Goal: Task Accomplishment & Management: Complete application form

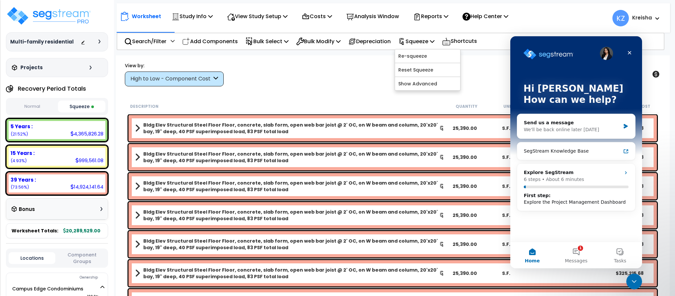
click at [573, 254] on button "1 Messages" at bounding box center [576, 255] width 44 height 26
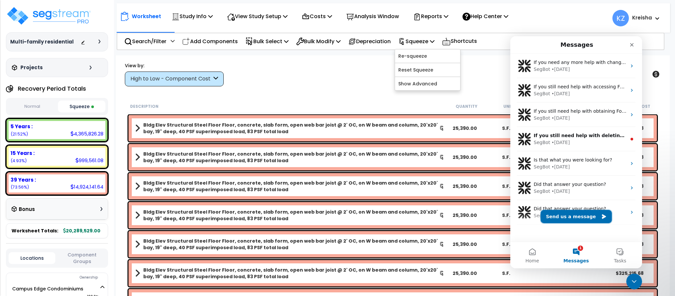
click at [560, 219] on button "Send us a message" at bounding box center [575, 216] width 71 height 13
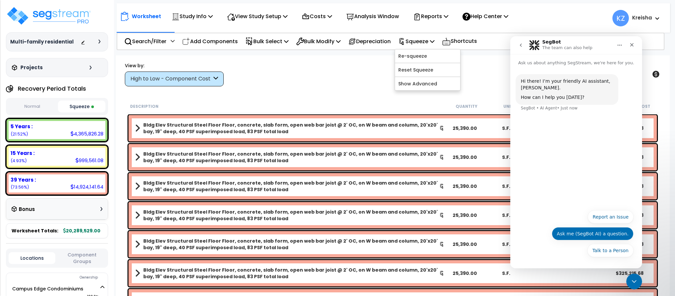
click at [567, 230] on button "Ask me (SegBot AI) a question." at bounding box center [593, 233] width 82 height 13
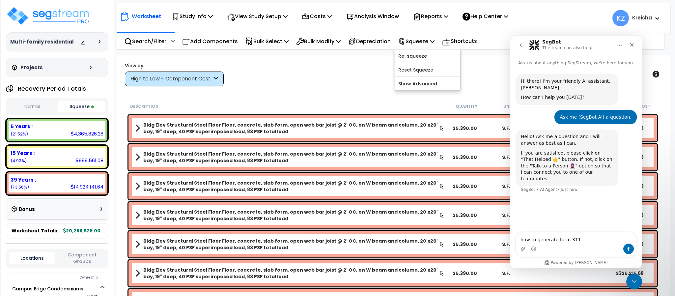
type textarea "how to generate form 3115"
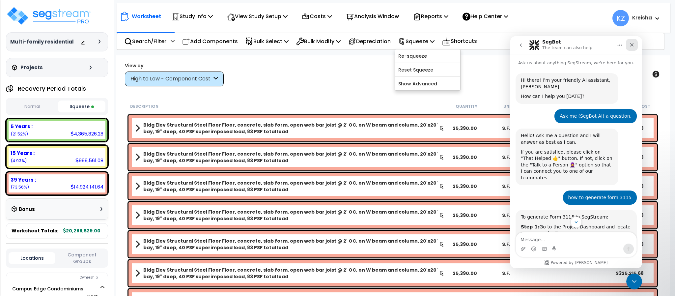
click at [631, 42] on icon "Close" at bounding box center [631, 44] width 5 height 5
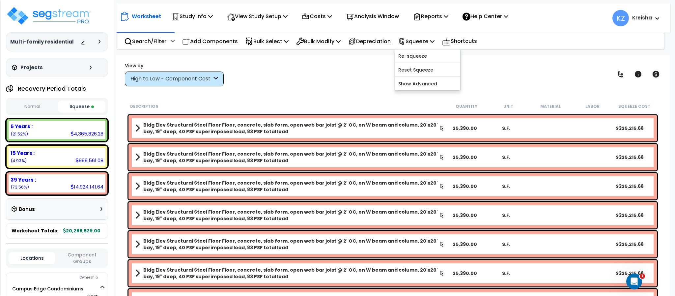
scroll to position [190, 0]
click at [614, 52] on body "We are Building your Study. So please grab a coffee and let us do the heavy lif…" at bounding box center [337, 171] width 675 height 296
click at [626, 279] on div "Open Intercom Messenger" at bounding box center [633, 280] width 22 height 22
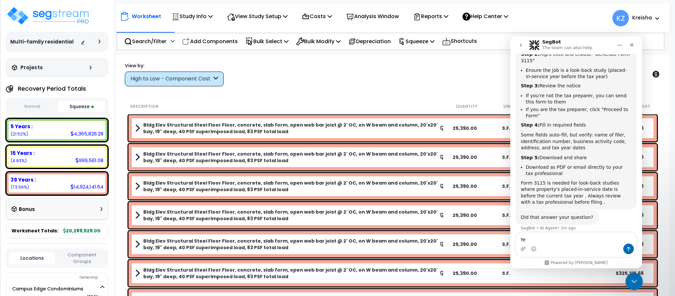
type textarea "Yes"
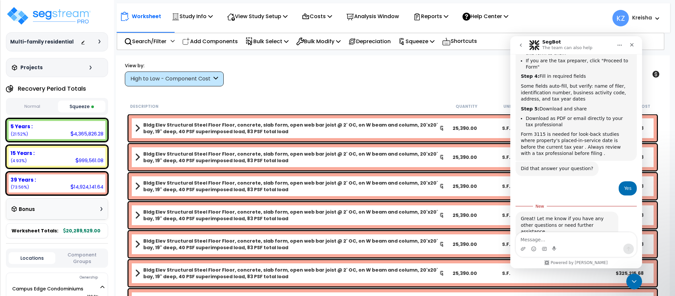
scroll to position [246, 0]
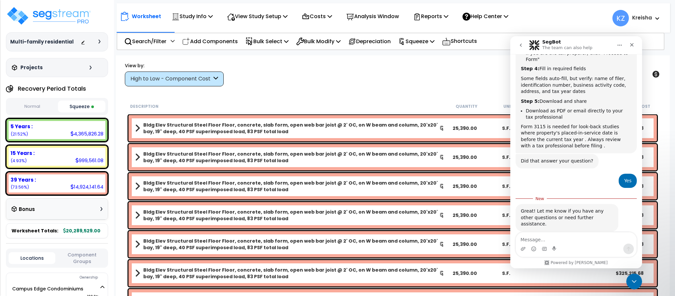
click at [547, 213] on div "Great! Let me know if you have any other questions or need further assistance." at bounding box center [567, 217] width 92 height 19
drag, startPoint x: 544, startPoint y: 207, endPoint x: 542, endPoint y: 224, distance: 16.6
click at [542, 224] on div "Great! Let me know if you have any other questions or need further assistance. …" at bounding box center [575, 225] width 121 height 42
click at [548, 209] on div "Great! Let me know if you have any other questions or need further assistance." at bounding box center [567, 217] width 92 height 19
click at [558, 238] on textarea "Message…" at bounding box center [576, 237] width 121 height 11
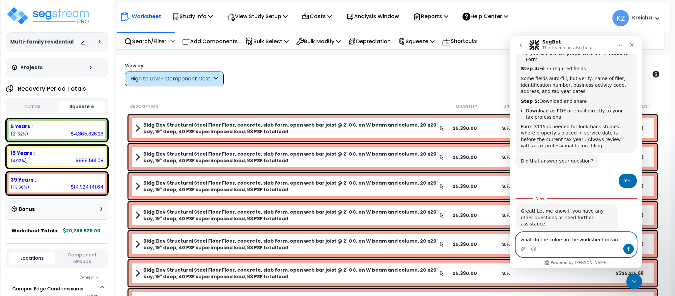
click at [550, 239] on textarea "what do the colors in the worksheet mean" at bounding box center [576, 237] width 121 height 11
click at [545, 239] on textarea "what do the colors in the worksheet mean" at bounding box center [576, 237] width 121 height 11
click at [628, 238] on textarea "what do the different colors in the worksheet mean" at bounding box center [576, 235] width 121 height 18
type textarea "what do the different colors in the worksheet mean?"
click at [626, 247] on icon "Send a message…" at bounding box center [628, 248] width 5 height 5
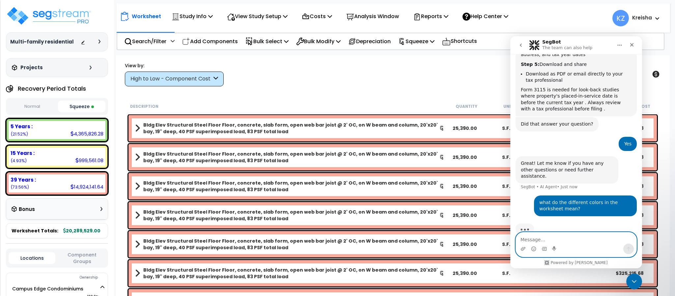
scroll to position [283, 0]
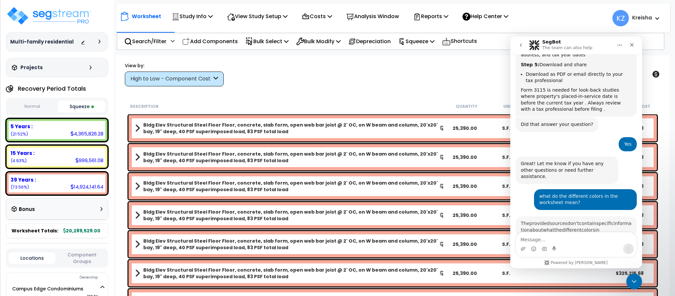
click at [583, 160] on div "Great! Let me know if you have any other questions or need further assistance." at bounding box center [567, 169] width 92 height 19
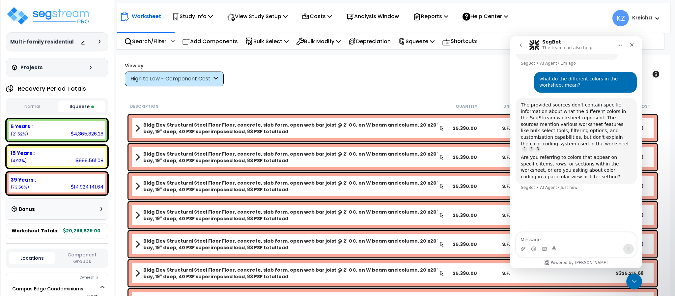
scroll to position [0, 0]
click at [552, 239] on textarea "Message…" at bounding box center [576, 237] width 121 height 11
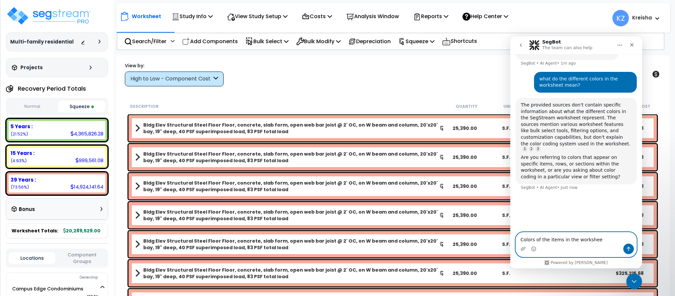
type textarea "Colors of the items in the worksheet"
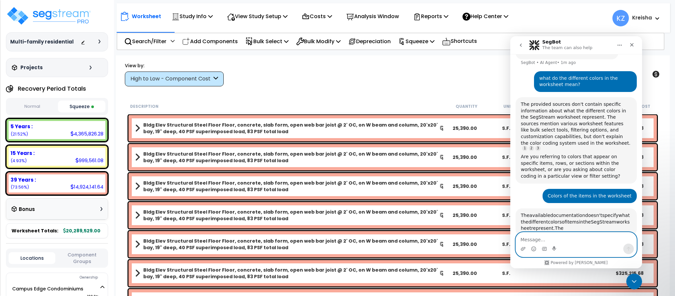
scroll to position [526, 0]
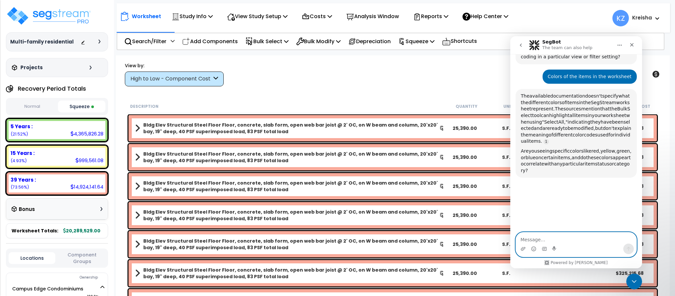
click at [543, 238] on textarea "Message…" at bounding box center [576, 237] width 121 height 11
type textarea "yes"
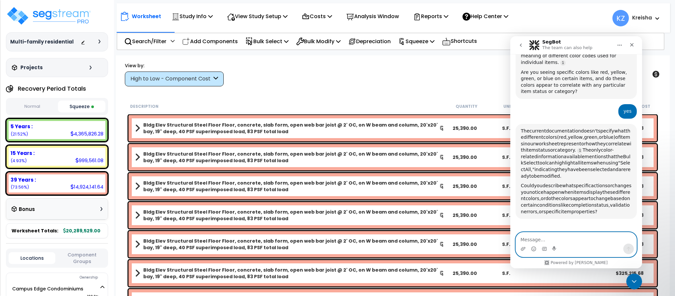
scroll to position [573, 0]
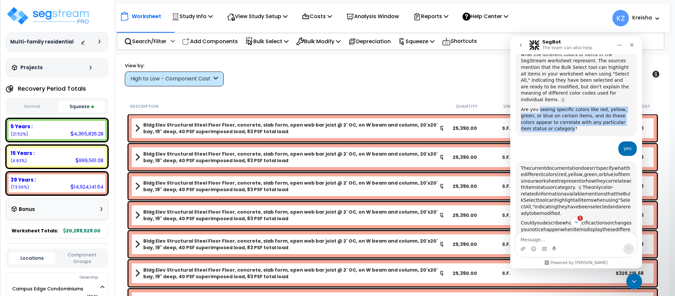
drag, startPoint x: 538, startPoint y: 87, endPoint x: 543, endPoint y: 102, distance: 16.3
click at [543, 106] on div "Are you seeing specific colors like red, yellow, green, or blue on certain item…" at bounding box center [576, 119] width 111 height 26
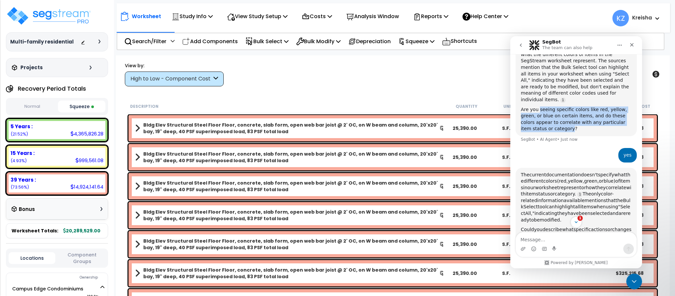
scroll to position [0, 0]
copy div "seeing specific colors like red, yellow, green, or blue on certain items, and d…"
click at [549, 242] on textarea "Message…" at bounding box center [576, 237] width 121 height 11
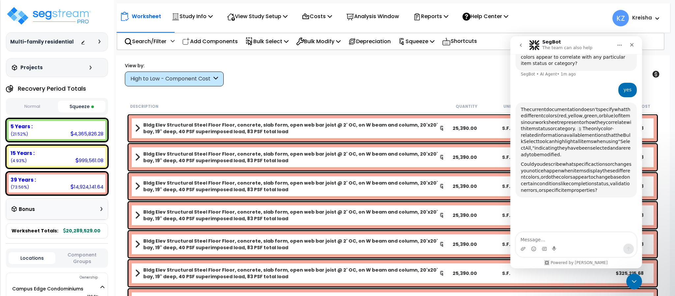
click at [328, 69] on div "View by: High to Low - Component Cost High to Low - Component Cost" at bounding box center [392, 74] width 540 height 24
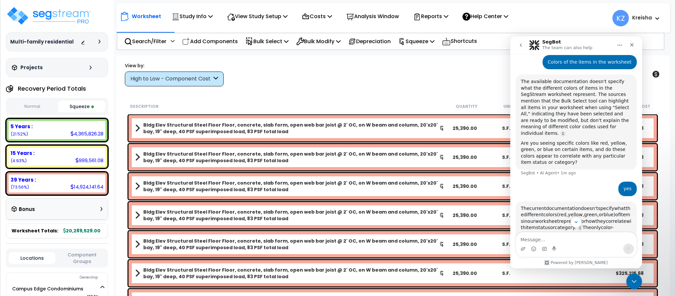
scroll to position [540, 0]
click at [516, 47] on button "go back" at bounding box center [520, 45] width 13 height 13
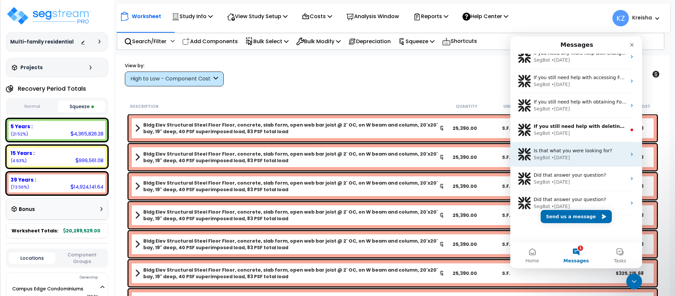
scroll to position [0, 0]
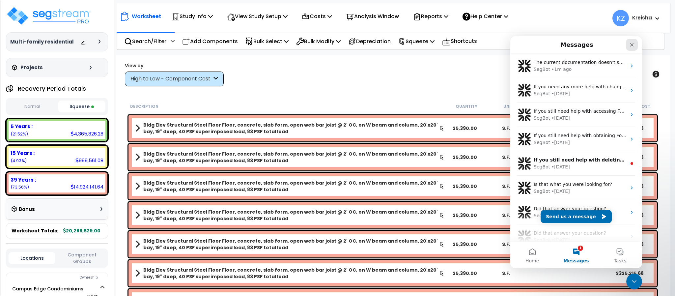
click at [631, 47] on div "Close" at bounding box center [632, 45] width 12 height 12
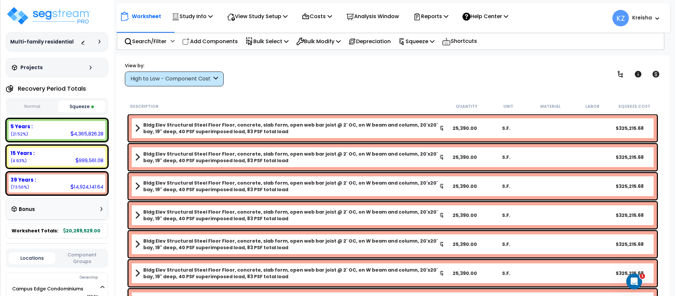
click at [605, 58] on div "Worksheet Study Info Study Setup Add Property Unit Template study Clone study KZ" at bounding box center [392, 203] width 553 height 296
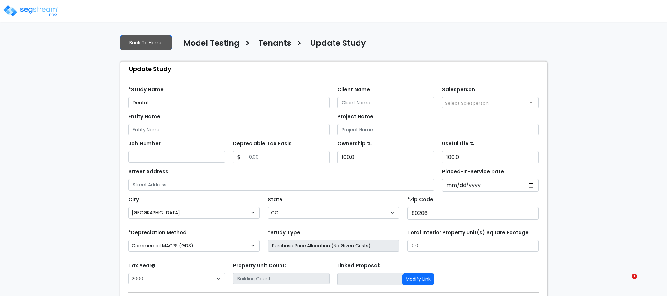
select select "CO"
select select "2000"
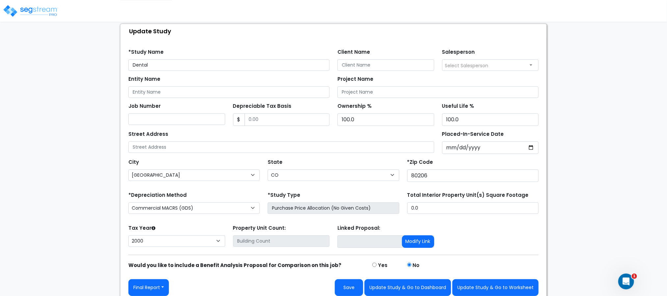
scroll to position [45, 0]
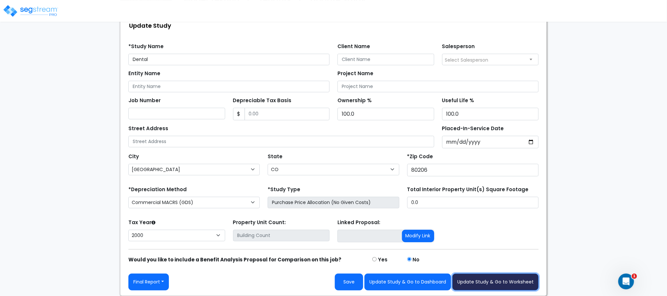
click at [510, 283] on button "Update Study & Go to Worksheet" at bounding box center [495, 281] width 86 height 17
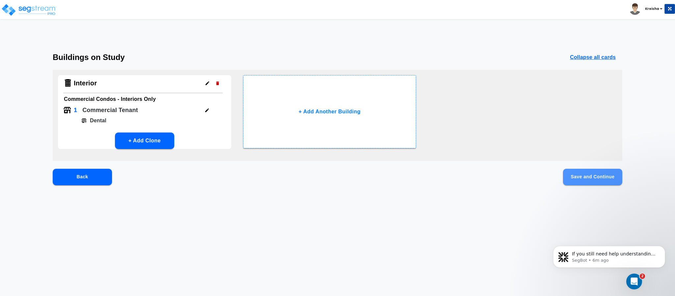
click at [610, 175] on button "Save and Continue" at bounding box center [592, 177] width 59 height 16
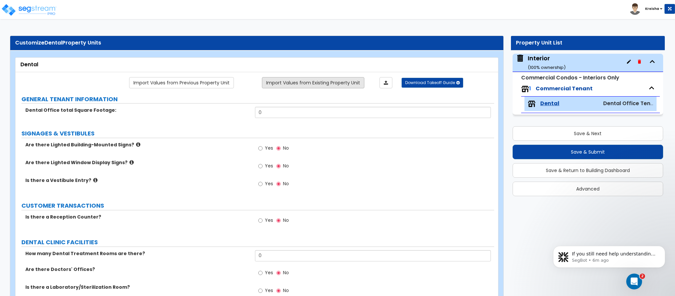
click at [313, 82] on link "Import Values from Existing Property Unit" at bounding box center [313, 82] width 102 height 11
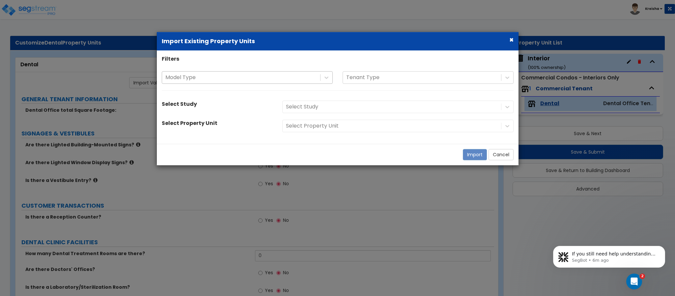
click at [288, 82] on div "Model Type" at bounding box center [241, 78] width 158 height 12
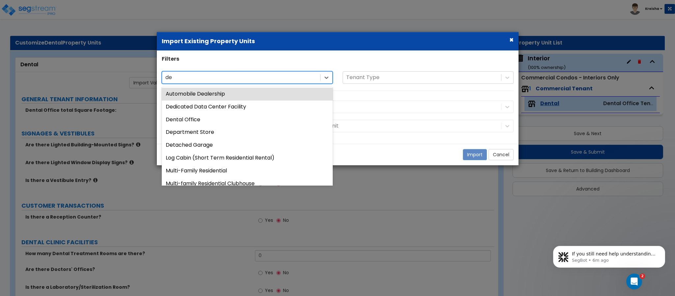
type input "den"
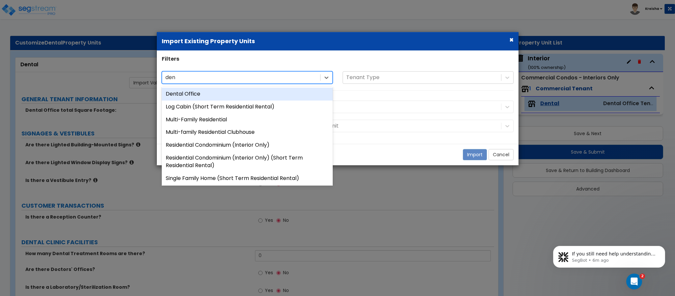
click at [284, 90] on div "Dental Office" at bounding box center [247, 94] width 171 height 13
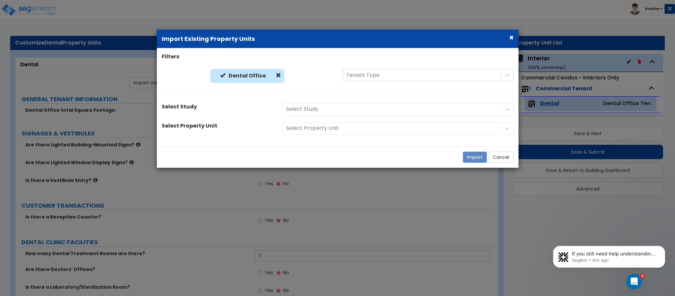
click at [294, 103] on div "Select Study" at bounding box center [397, 109] width 241 height 13
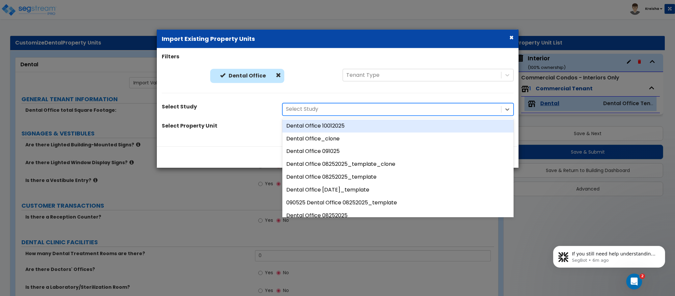
click at [298, 108] on div at bounding box center [392, 109] width 212 height 9
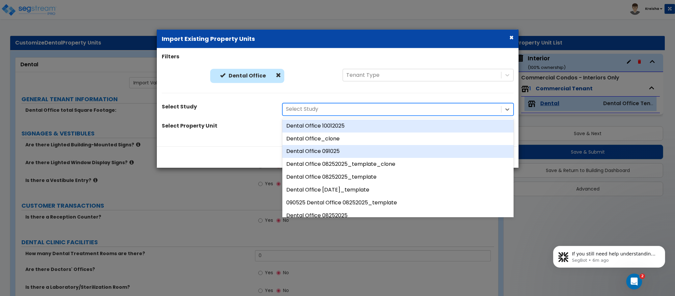
click at [345, 150] on div "Dental Office 091025" at bounding box center [397, 151] width 231 height 13
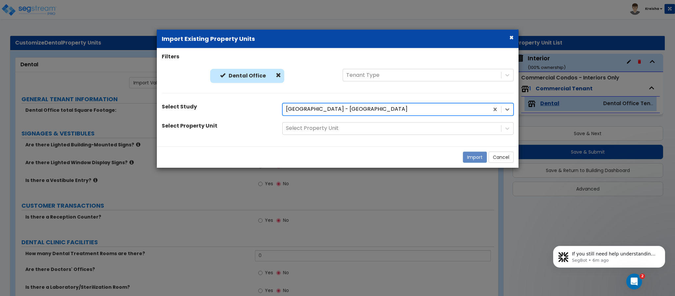
drag, startPoint x: 395, startPoint y: 107, endPoint x: 391, endPoint y: 110, distance: 4.7
click at [395, 106] on div at bounding box center [386, 109] width 200 height 9
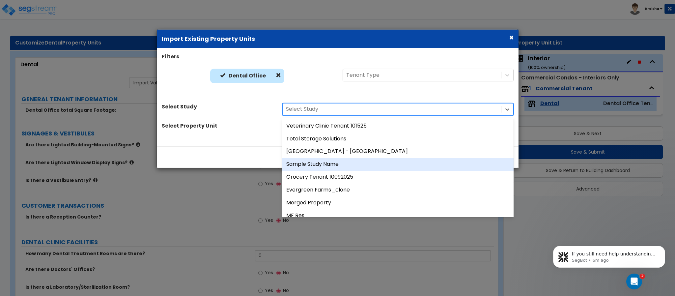
click at [308, 81] on div "Dental Office" at bounding box center [247, 77] width 171 height 17
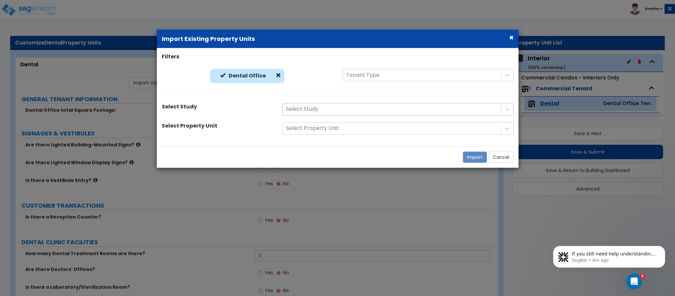
click at [310, 106] on div at bounding box center [392, 109] width 212 height 9
click at [340, 111] on div at bounding box center [392, 109] width 212 height 9
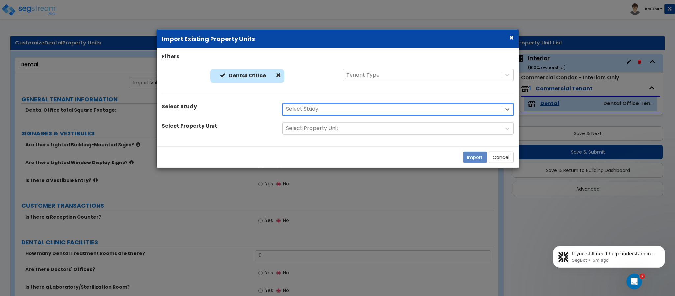
click at [340, 111] on div at bounding box center [392, 109] width 212 height 9
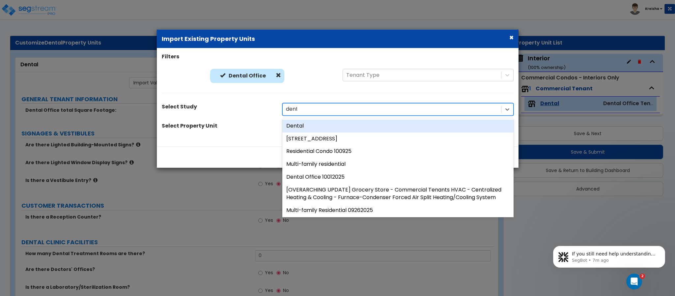
type input "denta"
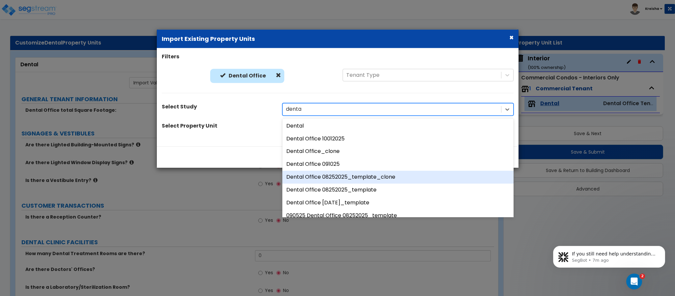
scroll to position [99, 0]
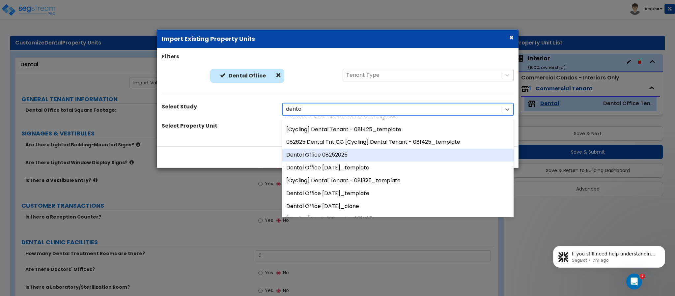
click at [334, 154] on div "Dental Office 08252025" at bounding box center [397, 154] width 231 height 13
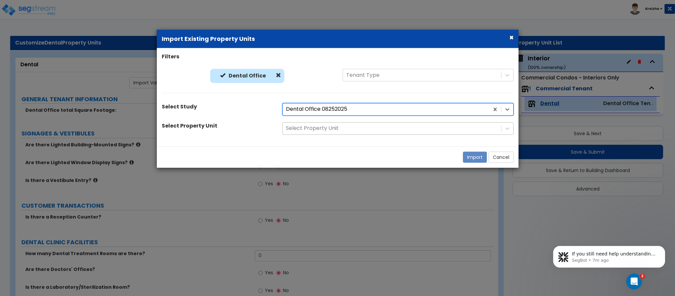
click at [455, 133] on div "Select Property Unit" at bounding box center [392, 128] width 218 height 12
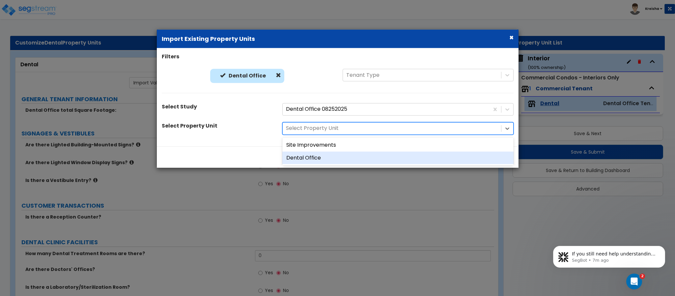
click at [349, 159] on div "Dental Office" at bounding box center [397, 157] width 231 height 13
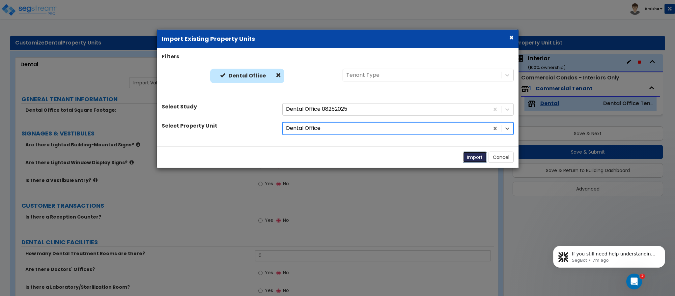
click at [476, 157] on button "Import" at bounding box center [475, 156] width 24 height 11
radio input "true"
type input "3"
radio input "true"
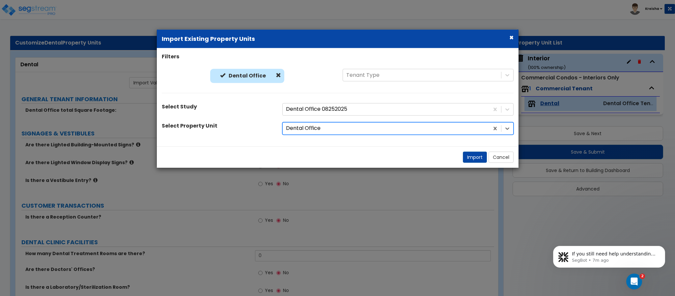
radio input "true"
select select "1"
radio input "true"
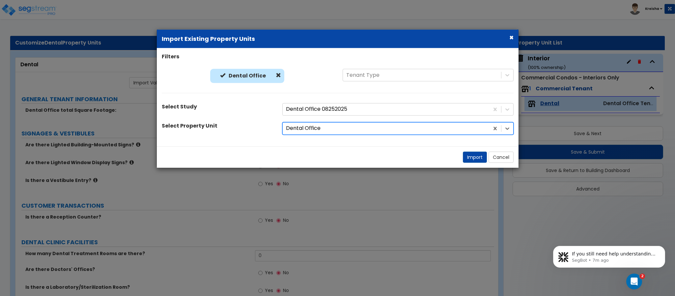
radio input "true"
select select "2"
radio input "true"
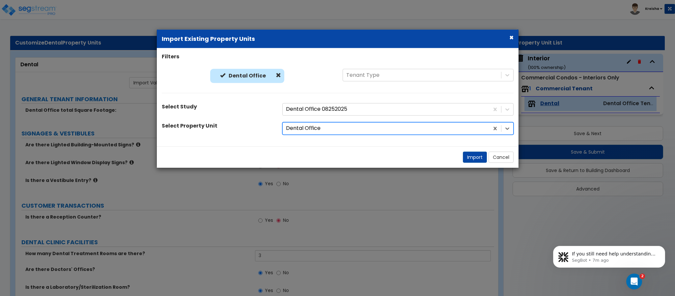
select select "1"
radio input "true"
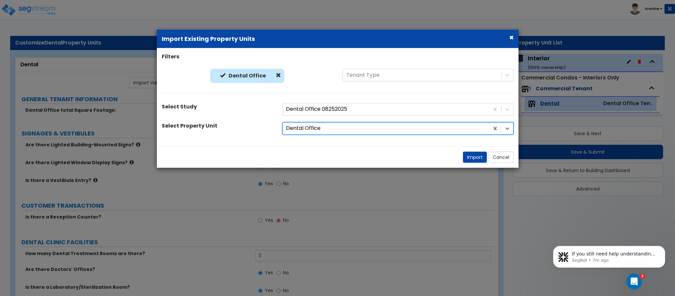
radio input "true"
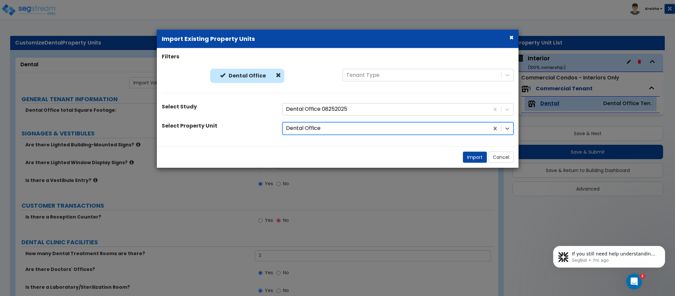
radio input "true"
select select "1"
radio input "true"
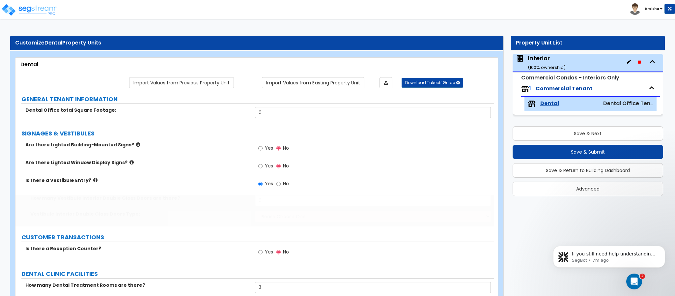
type input "3"
select select "1"
radio input "true"
type input "3"
radio input "true"
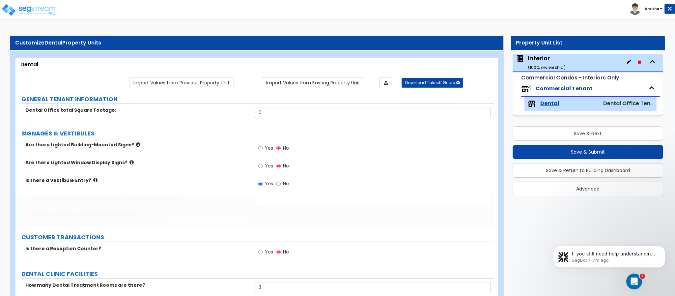
radio input "true"
select select "2"
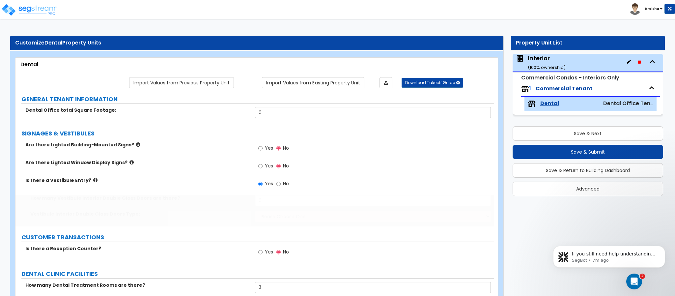
type input "21"
type input "12"
type input "50"
radio input "true"
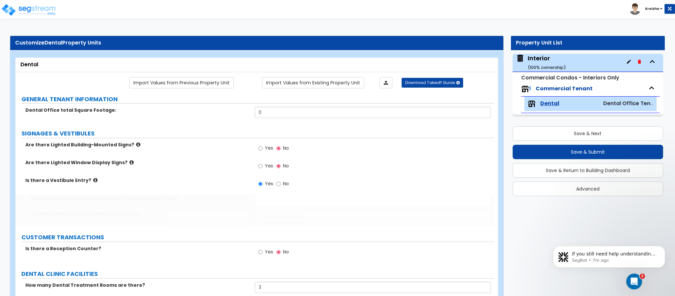
radio input "true"
type input "2"
radio input "true"
type input "6"
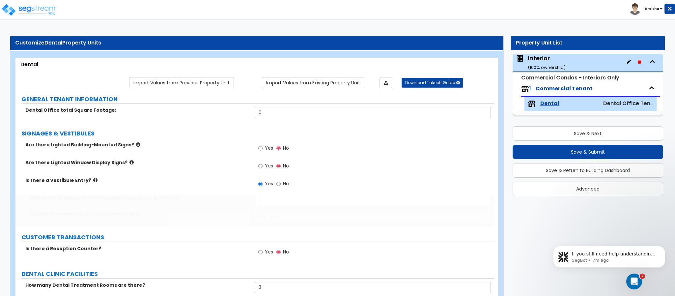
type input "6"
type input "60"
type input "2"
type input "3"
select select "2"
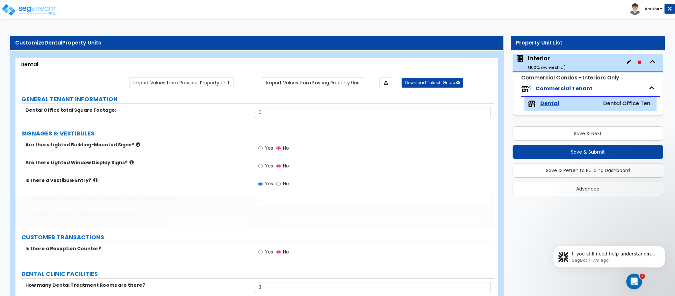
type input "10"
radio input "true"
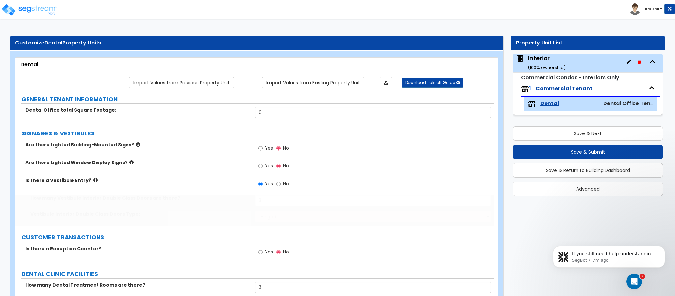
type input "1"
type input "6"
type input "7"
type input "1"
radio input "true"
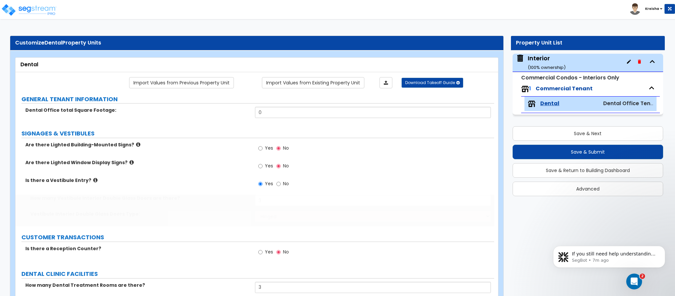
select select "1"
type input "40"
select select "1"
radio input "true"
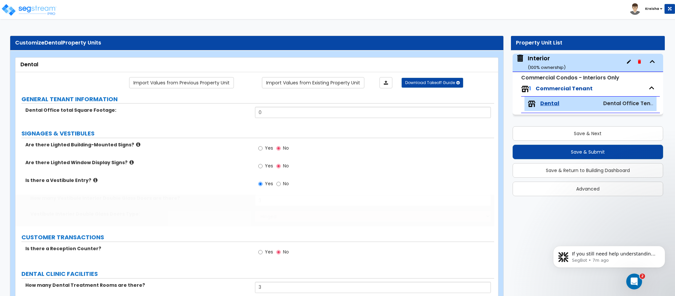
radio input "true"
select select "5"
type input "40"
select select "5"
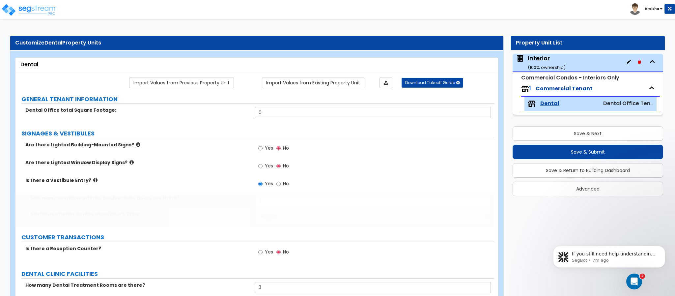
type input "40"
type input "20"
select select "2"
type input "20"
radio input "true"
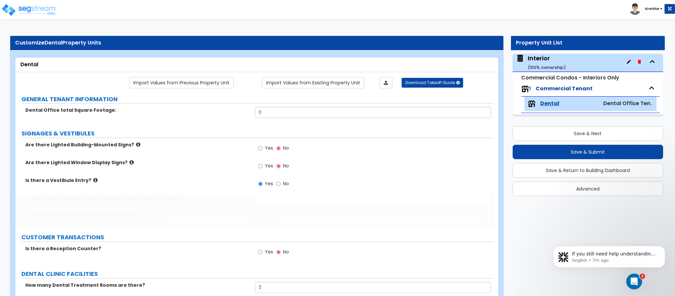
type input "50"
select select "1"
type input "50"
select select "3"
select select "2"
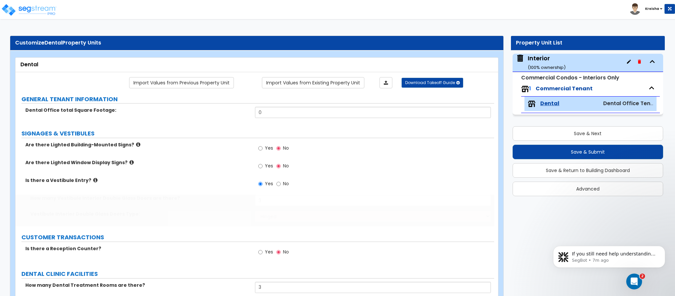
type input "10"
type input "2"
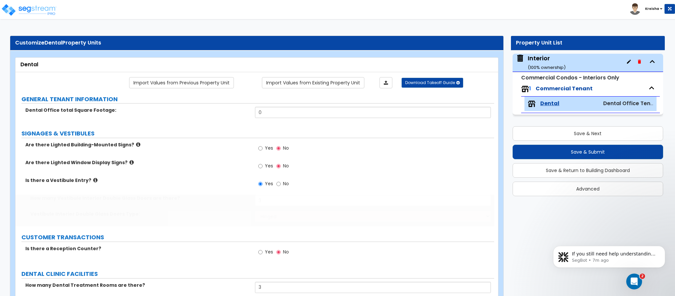
type input "1"
type input "2"
type input "3"
type input "2"
type input "1"
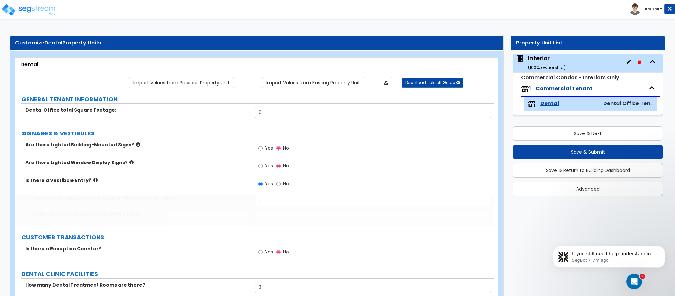
type input "500"
select select "2"
type input "6"
type input "1"
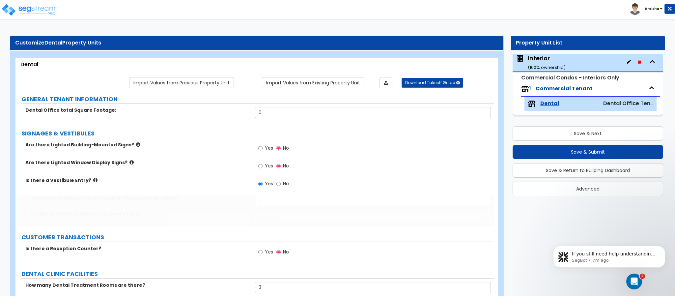
type input "2"
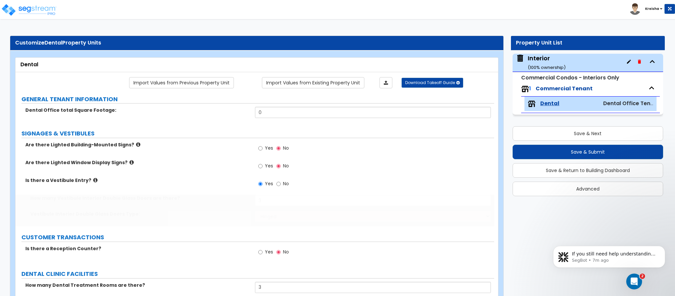
radio input "true"
select select "1"
select select "2"
radio input "true"
type input "1"
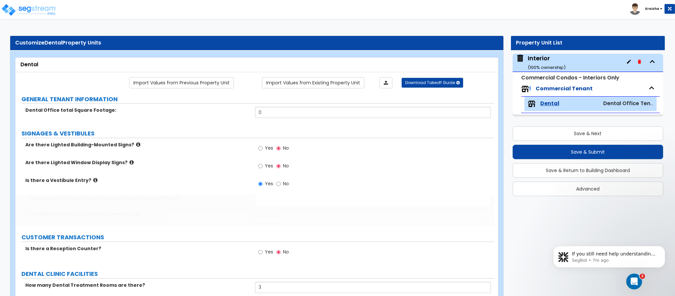
radio input "true"
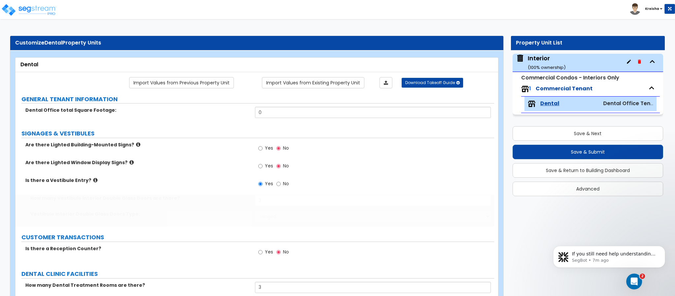
type input "1"
radio input "true"
select select "2"
type input "2"
type input "4"
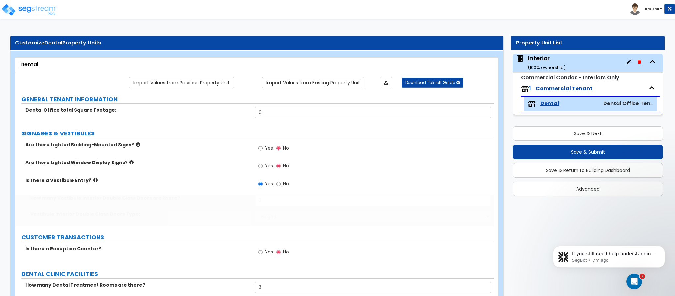
type input "8"
type input "2"
select select "2"
type input "2"
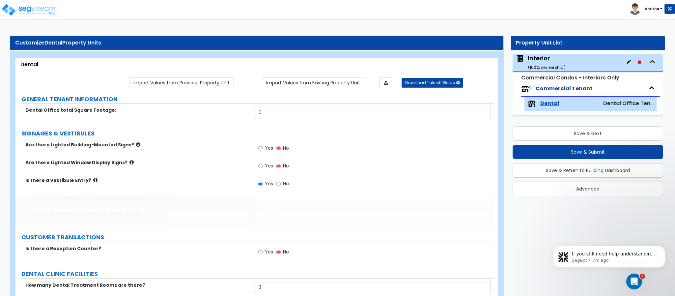
type input "1"
radio input "true"
type input "3"
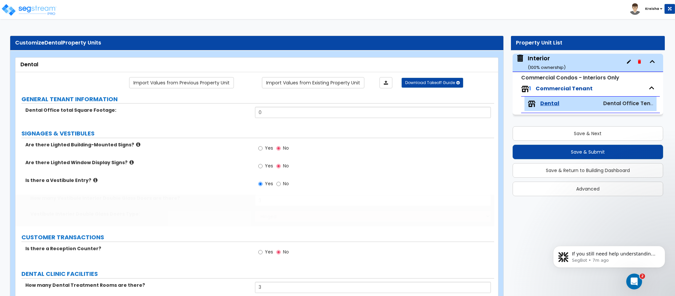
type input "8"
select select "1"
type input "10"
select select "2"
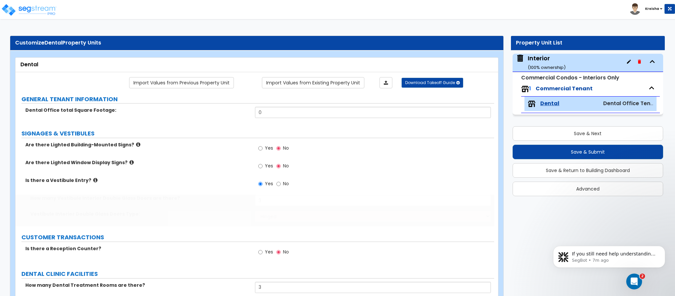
type input "1"
select select "2"
select select "1"
select select "5"
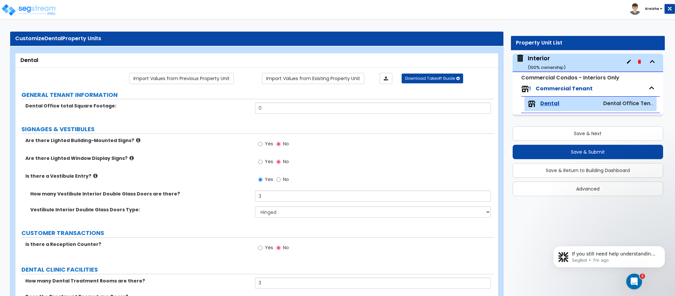
scroll to position [0, 0]
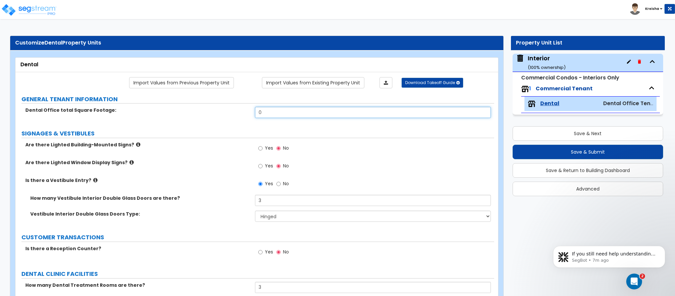
click at [309, 117] on input "0" at bounding box center [373, 112] width 236 height 11
click at [307, 117] on input "0" at bounding box center [373, 112] width 236 height 11
type input "2,000"
click at [264, 150] on label "Yes" at bounding box center [265, 148] width 15 height 11
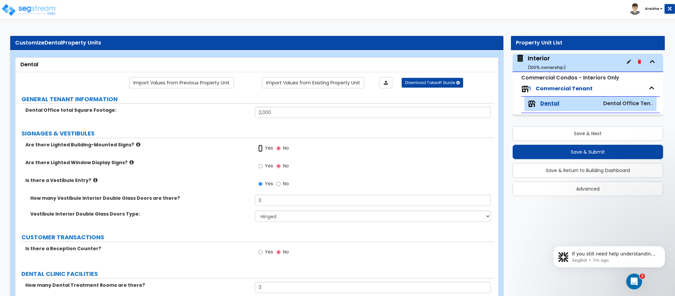
click at [262, 150] on input "Yes" at bounding box center [260, 148] width 4 height 7
radio input "true"
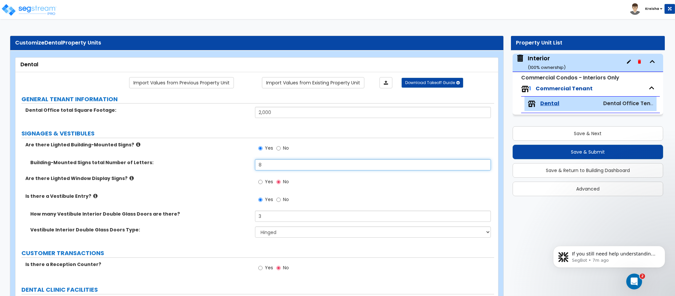
type input "8"
click at [258, 178] on input "Yes" at bounding box center [260, 181] width 4 height 7
radio input "true"
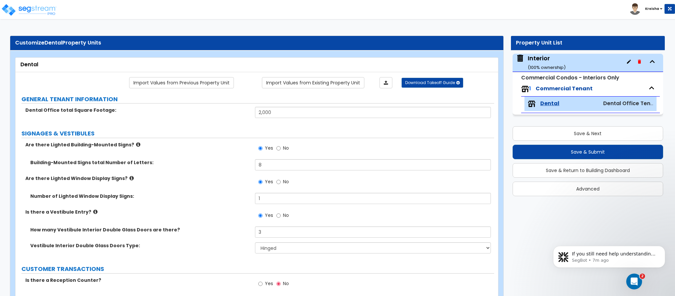
type input "1"
click at [278, 217] on input "No" at bounding box center [278, 215] width 4 height 7
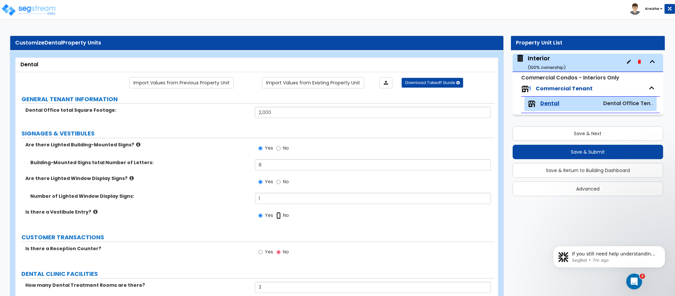
radio input "false"
radio input "true"
click at [225, 207] on div "Number of Lighted Window Display Signs: 1" at bounding box center [254, 201] width 478 height 16
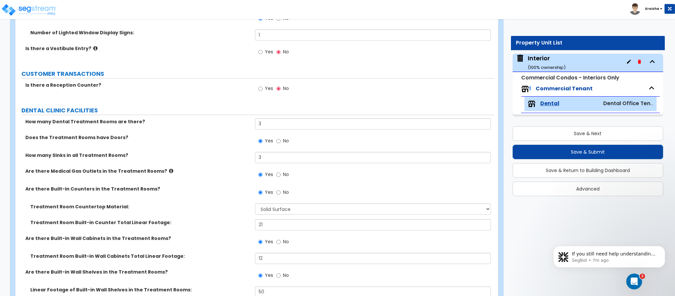
scroll to position [164, 0]
click at [267, 90] on span "Yes" at bounding box center [269, 87] width 8 height 7
click at [262, 90] on input "Yes" at bounding box center [260, 87] width 4 height 7
radio input "true"
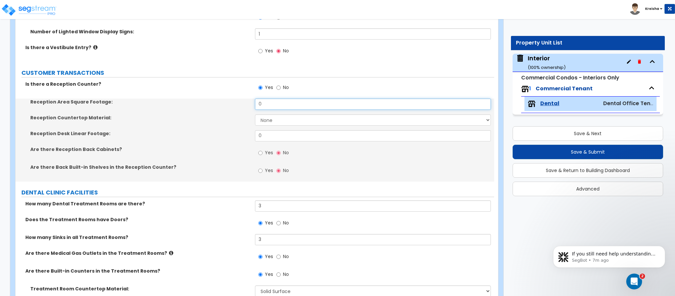
click at [271, 101] on input "0" at bounding box center [373, 103] width 236 height 11
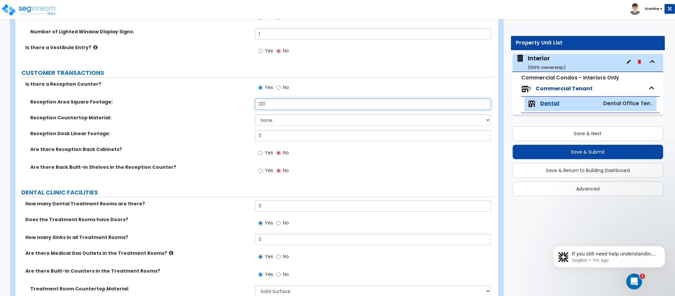
type input "120"
select select "8"
type input "80"
select select "7"
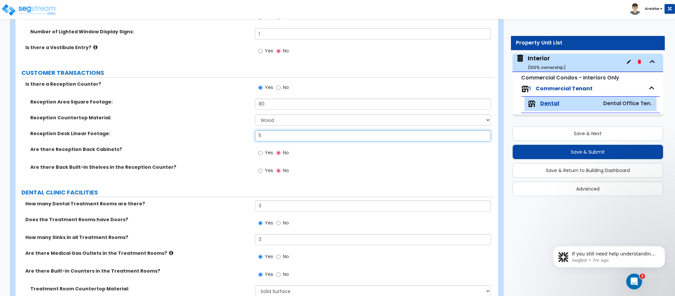
type input "5"
click at [258, 149] on input "Yes" at bounding box center [260, 152] width 4 height 7
radio input "true"
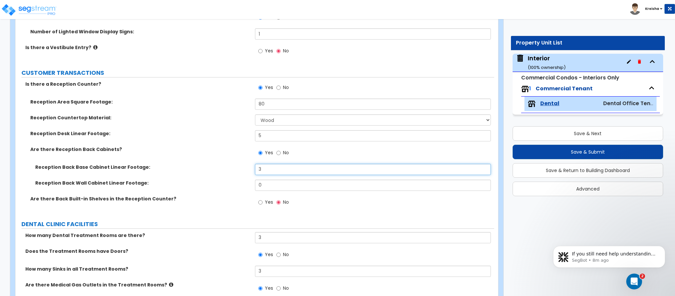
type input "3"
click at [258, 199] on input "Yes" at bounding box center [260, 202] width 4 height 7
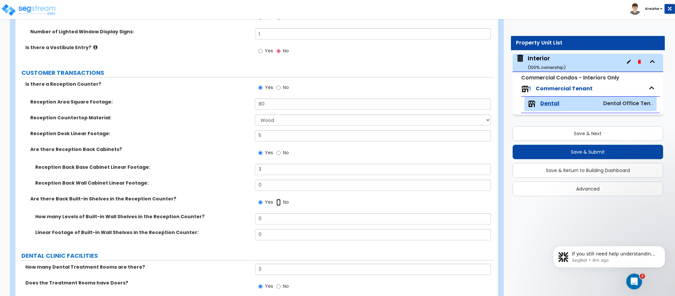
click at [276, 199] on input "No" at bounding box center [278, 202] width 4 height 7
radio input "false"
radio input "true"
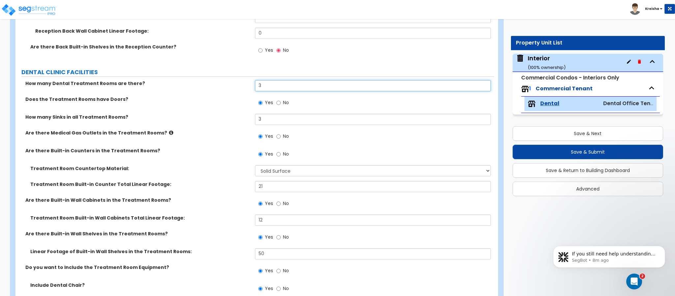
scroll to position [362, 0]
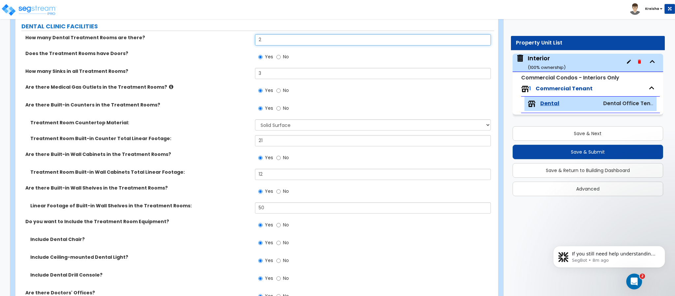
type input "2"
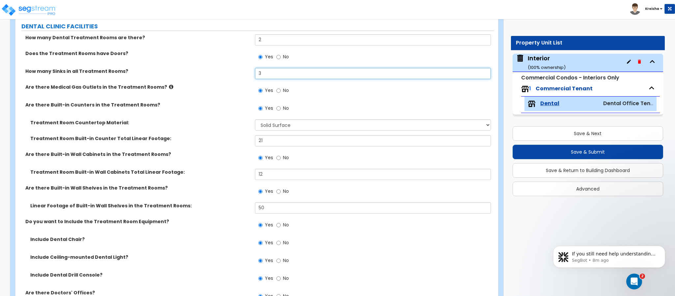
drag, startPoint x: 263, startPoint y: 74, endPoint x: 232, endPoint y: 69, distance: 31.1
click at [233, 69] on div "How many Sinks in all Treatment Rooms? 3" at bounding box center [254, 76] width 478 height 16
type input "2"
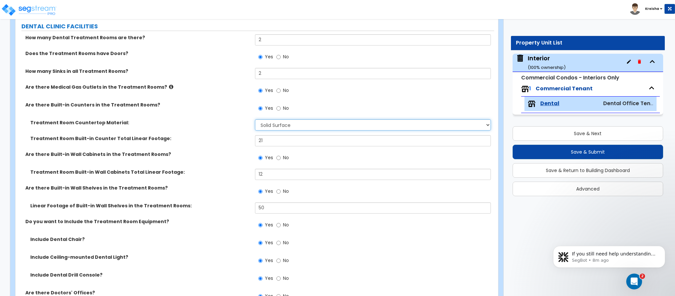
click at [266, 130] on select "None Plastic Laminate Solid Surface Stone Quartz Marble Tile Wood Stainless Ste…" at bounding box center [373, 124] width 236 height 11
select select "7"
click at [255, 120] on select "None Plastic Laminate Solid Surface Stone Quartz Marble Tile Wood Stainless Ste…" at bounding box center [373, 124] width 236 height 11
drag, startPoint x: 264, startPoint y: 141, endPoint x: 226, endPoint y: 140, distance: 37.5
click at [227, 140] on div "Treatment Room Built-in Counter Total Linear Footage: 21" at bounding box center [254, 143] width 478 height 16
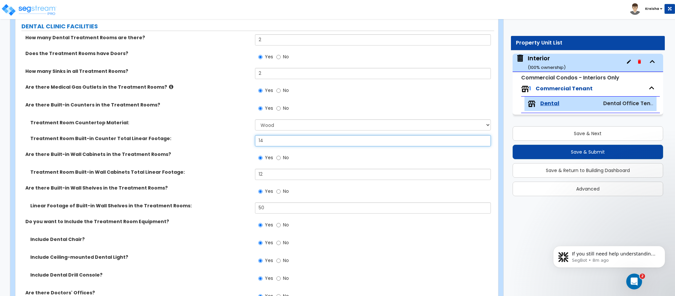
type input "14"
drag, startPoint x: 268, startPoint y: 179, endPoint x: 247, endPoint y: 170, distance: 22.6
click at [247, 170] on div "Treatment Room Built-in Wall Cabinets Total Linear Footage: 12" at bounding box center [254, 177] width 478 height 16
type input "8"
drag, startPoint x: 269, startPoint y: 205, endPoint x: 245, endPoint y: 204, distance: 23.8
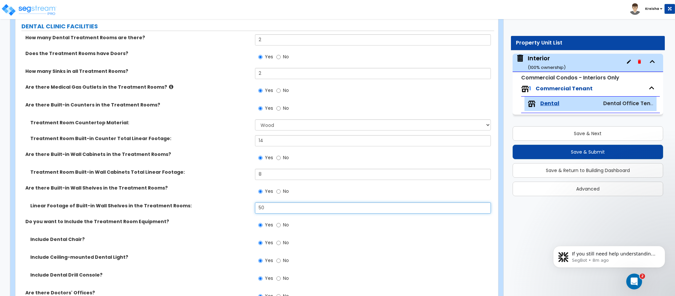
click at [245, 204] on div "Linear Footage of Built-in Wall Shelves in the Treatment Rooms: 50" at bounding box center [254, 210] width 478 height 16
type input "12"
click at [244, 204] on label "Linear Footage of Built-in Wall Shelves in the Treatment Rooms:" at bounding box center [140, 205] width 220 height 7
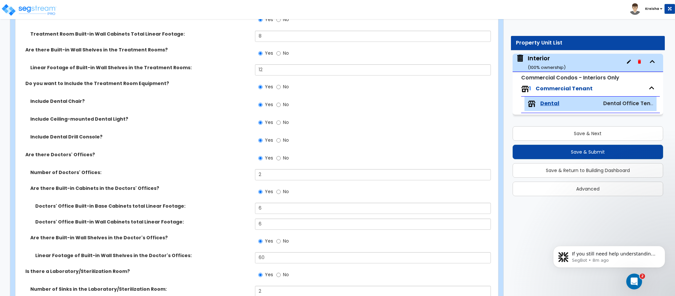
scroll to position [559, 0]
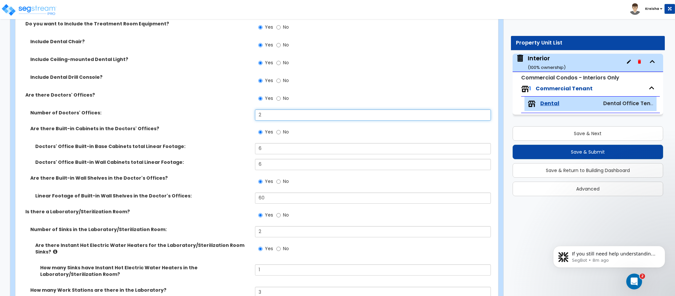
drag, startPoint x: 262, startPoint y: 117, endPoint x: 252, endPoint y: 118, distance: 9.6
click at [252, 118] on div "Number of Doctors' Offices: 2" at bounding box center [254, 117] width 478 height 16
click at [244, 122] on div "Number of Doctors' Offices: 2" at bounding box center [254, 117] width 478 height 16
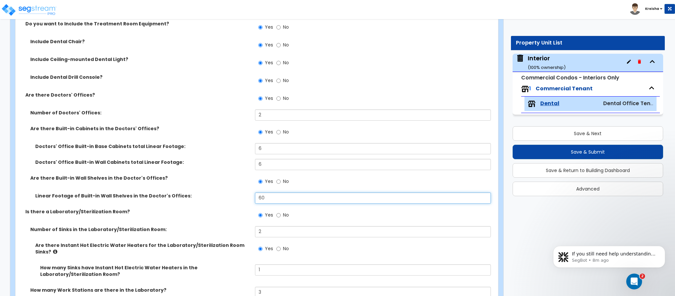
drag, startPoint x: 261, startPoint y: 197, endPoint x: 255, endPoint y: 198, distance: 5.7
click at [255, 198] on input "60" at bounding box center [373, 197] width 236 height 11
type input "12"
click at [239, 204] on div "Linear Footage of Built-in Wall Shelves in the Doctor's Offices: 12" at bounding box center [254, 200] width 478 height 16
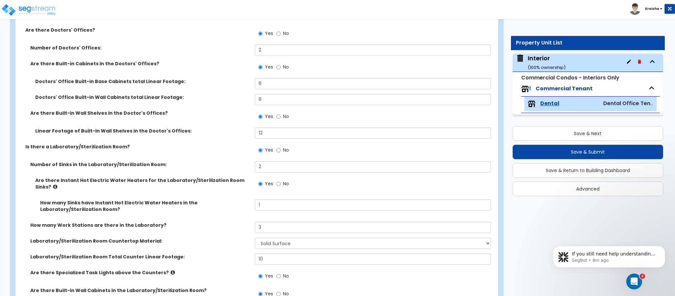
scroll to position [626, 0]
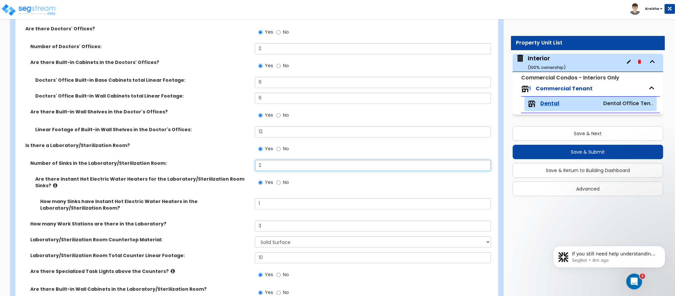
drag, startPoint x: 255, startPoint y: 161, endPoint x: 237, endPoint y: 164, distance: 18.0
click at [249, 160] on div "Number of Sinks in the Laboratory/Sterilization Room: 2" at bounding box center [254, 168] width 478 height 16
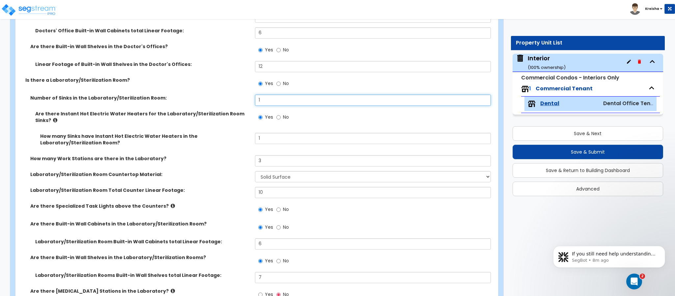
scroll to position [691, 0]
type input "1"
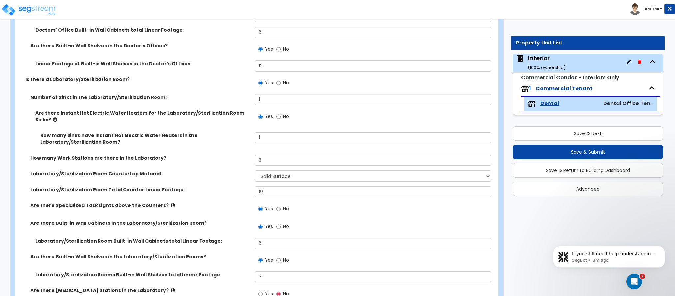
click at [281, 118] on label "No" at bounding box center [282, 117] width 13 height 11
click at [281, 118] on input "No" at bounding box center [278, 116] width 4 height 7
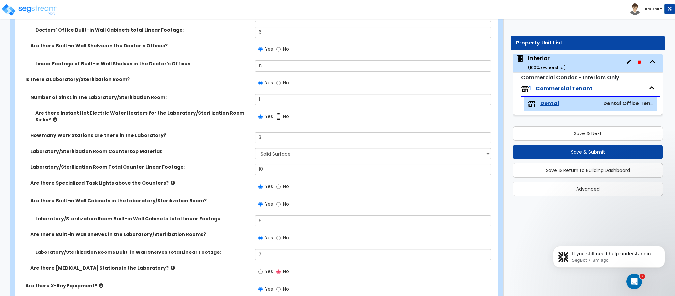
radio input "false"
radio input "true"
click at [274, 133] on input "3" at bounding box center [373, 137] width 236 height 11
drag, startPoint x: 274, startPoint y: 135, endPoint x: 246, endPoint y: 130, distance: 27.8
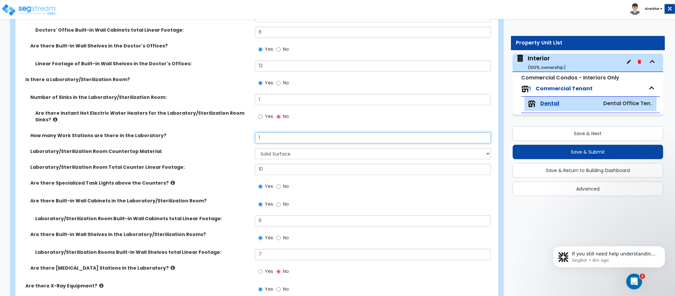
click at [250, 132] on div "How many Work Stations are there in the Laboratory? 1" at bounding box center [254, 140] width 478 height 16
click at [246, 132] on label "How many Work Stations are there in the Laboratory?" at bounding box center [140, 135] width 220 height 7
click at [260, 148] on select "None Plastic Laminate Solid Surface Stone Quartz Marble Tile Wood Stainless Ste…" at bounding box center [373, 153] width 236 height 11
drag, startPoint x: 260, startPoint y: 133, endPoint x: 241, endPoint y: 133, distance: 19.1
click at [255, 133] on input "1" at bounding box center [373, 137] width 236 height 11
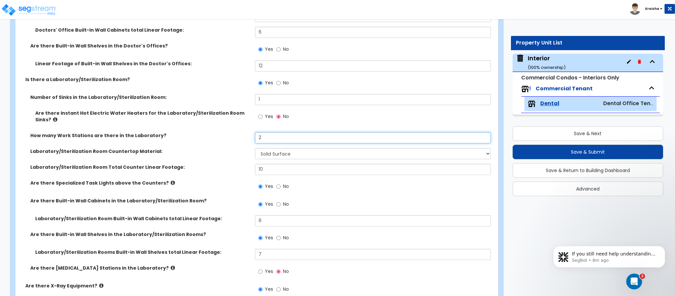
type input "2"
click at [270, 148] on select "None Plastic Laminate Solid Surface Stone Quartz Marble Tile Wood Stainless Ste…" at bounding box center [373, 153] width 236 height 11
select select "8"
click at [255, 148] on select "None Plastic Laminate Solid Surface Stone Quartz Marble Tile Wood Stainless Ste…" at bounding box center [373, 153] width 236 height 11
drag, startPoint x: 271, startPoint y: 169, endPoint x: 234, endPoint y: 173, distance: 36.8
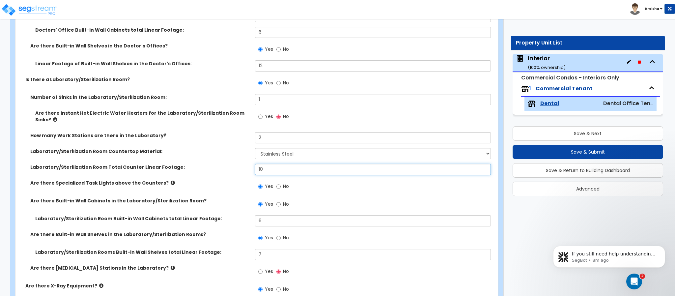
click at [234, 173] on div "Laboratory/Sterilization Room Total Counter Linear Footage: 10" at bounding box center [254, 172] width 478 height 16
click at [230, 179] on label "Are there Specialized Task Lights above the Counters?" at bounding box center [140, 182] width 220 height 7
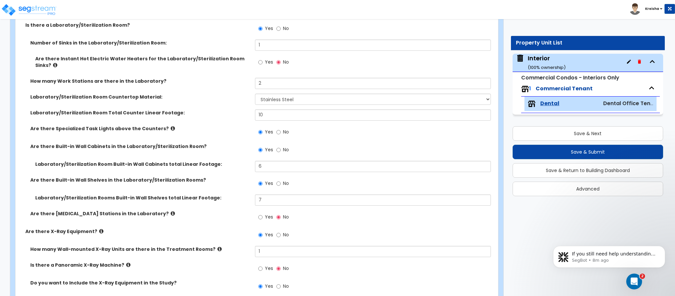
scroll to position [757, 0]
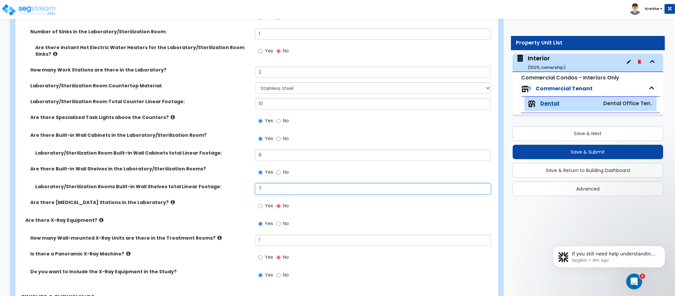
drag, startPoint x: 265, startPoint y: 183, endPoint x: 248, endPoint y: 180, distance: 17.4
click at [251, 183] on div "Laboratory/Sterilization Rooms Built-in Wall Shelves total Linear Footage: 7" at bounding box center [254, 191] width 478 height 16
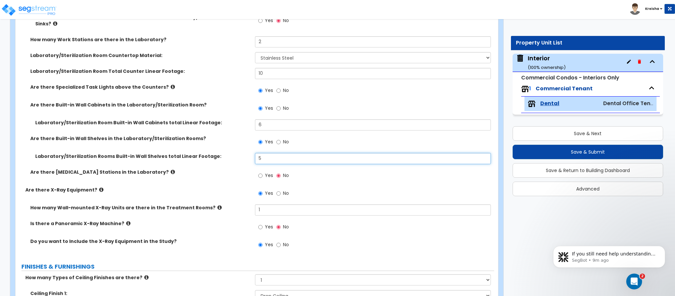
scroll to position [823, 0]
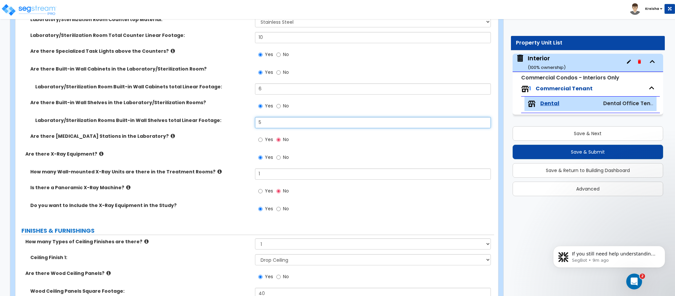
type input "5"
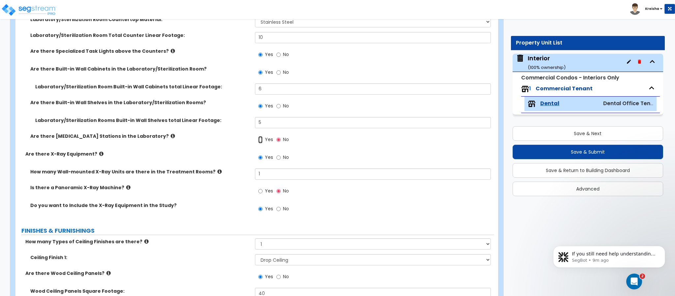
click at [259, 136] on input "Yes" at bounding box center [260, 139] width 4 height 7
radio input "true"
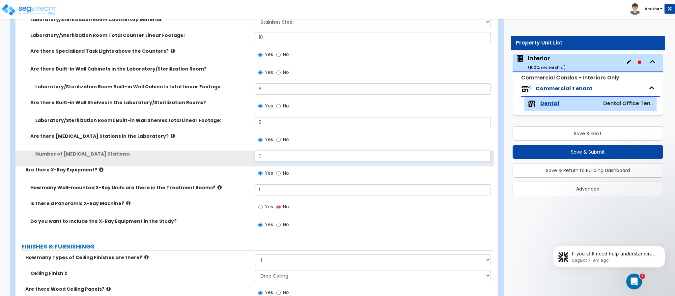
click at [262, 150] on input "0" at bounding box center [373, 155] width 236 height 11
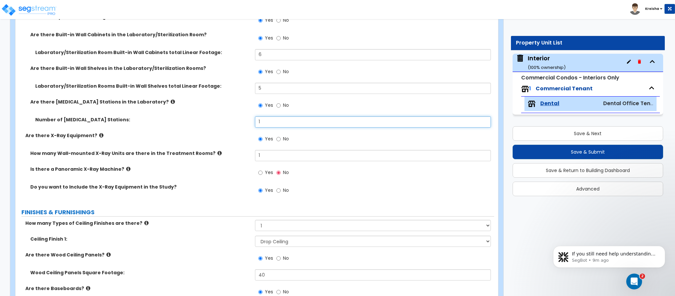
scroll to position [889, 0]
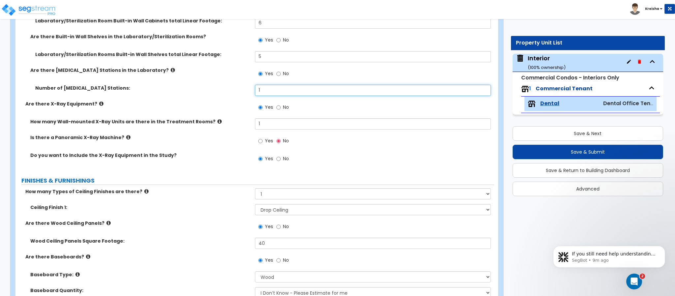
type input "1"
click at [259, 137] on input "Yes" at bounding box center [260, 140] width 4 height 7
radio input "true"
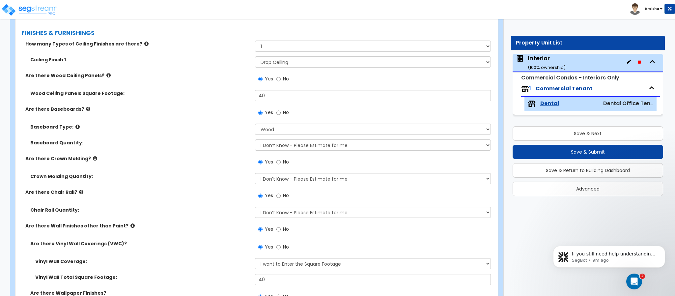
scroll to position [1087, 0]
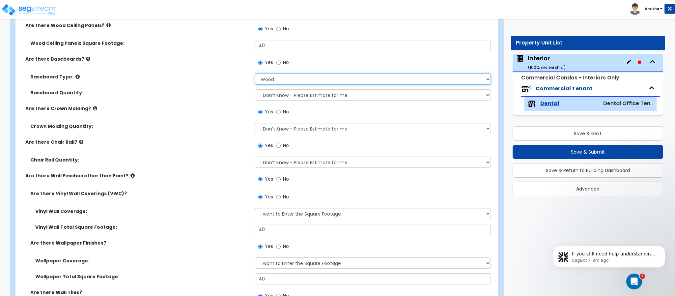
click at [280, 74] on select "Please Choose One Wood Vinyl Carpet Tile" at bounding box center [373, 78] width 236 height 11
select select "2"
click at [255, 73] on select "Please Choose One Wood Vinyl Carpet Tile" at bounding box center [373, 78] width 236 height 11
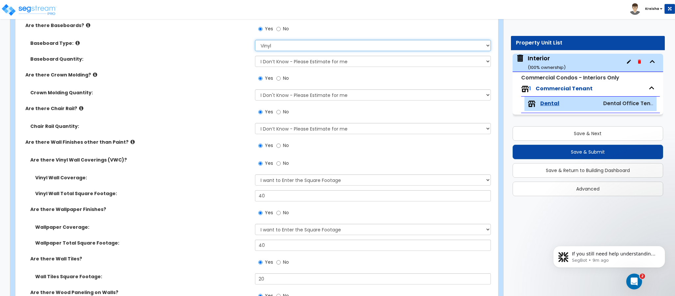
scroll to position [1152, 0]
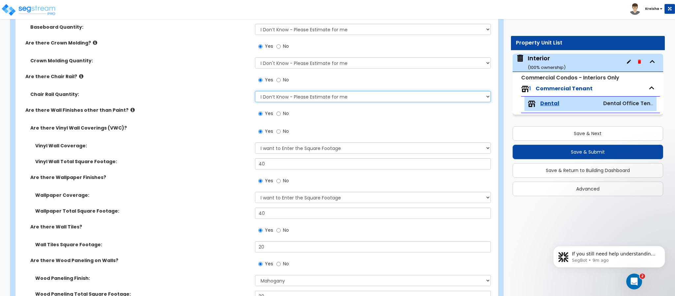
click at [279, 96] on select "I Don’t Know - Please Estimate for me I want to Enter the Linear Footage" at bounding box center [373, 96] width 236 height 11
select select "1"
click at [255, 91] on select "I Don’t Know - Please Estimate for me I want to Enter the Linear Footage" at bounding box center [373, 96] width 236 height 11
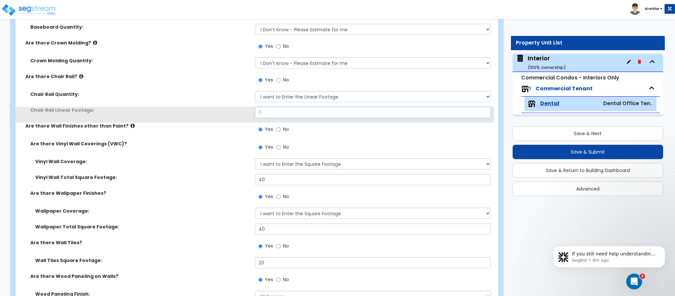
click at [274, 107] on input "0" at bounding box center [373, 112] width 236 height 11
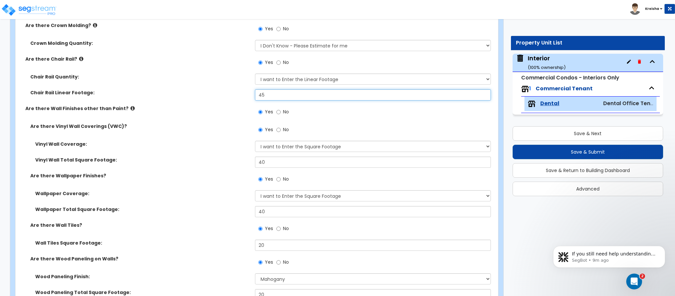
scroll to position [1185, 0]
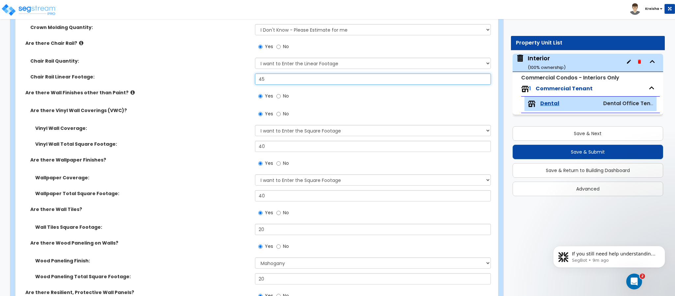
type input "45"
click at [271, 169] on div "Yes No" at bounding box center [374, 165] width 239 height 18
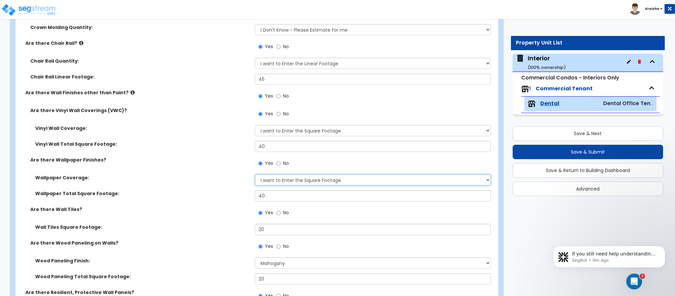
click at [271, 174] on select "Please Choose One Only a Small Portion of Walls are Covered Several Walls are C…" at bounding box center [373, 179] width 236 height 11
select select "1"
click at [255, 174] on select "Please Choose One Only a Small Portion of Walls are Covered Several Walls are C…" at bounding box center [373, 179] width 236 height 11
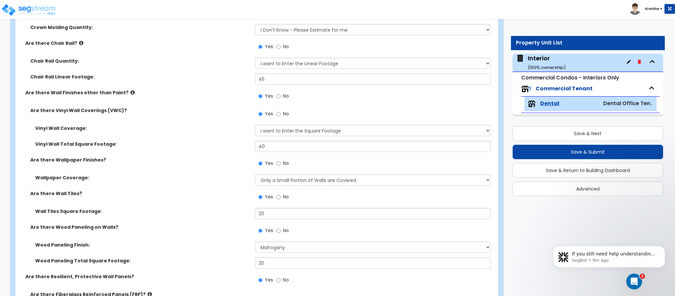
click at [223, 190] on label "Are there Wall Tiles?" at bounding box center [140, 193] width 220 height 7
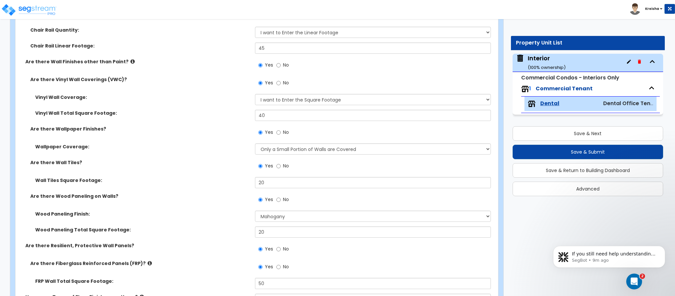
scroll to position [1251, 0]
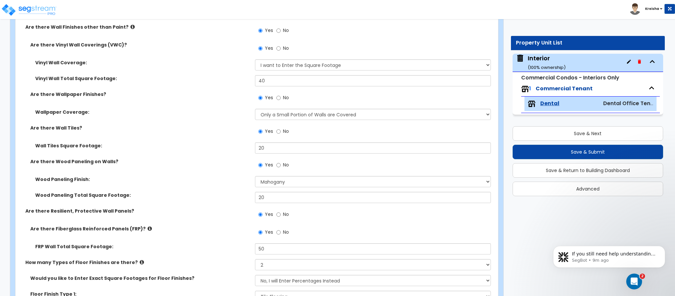
click at [259, 138] on div "Yes No" at bounding box center [374, 133] width 239 height 18
click at [228, 147] on div "Wall Tiles Square Footage: 20" at bounding box center [254, 150] width 478 height 16
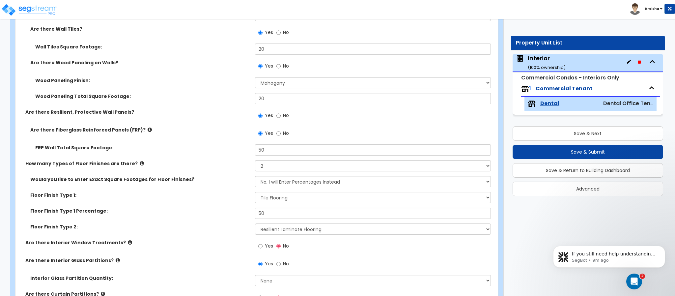
scroll to position [1383, 0]
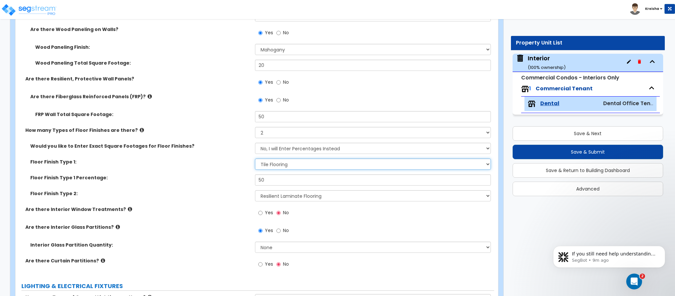
click at [283, 160] on select "None Tile Flooring Marble Flooring Hardwood Flooring Resilient Laminate Floorin…" at bounding box center [373, 163] width 236 height 11
select select "6"
click at [255, 158] on select "None Tile Flooring Marble Flooring Hardwood Flooring Resilient Laminate Floorin…" at bounding box center [373, 163] width 236 height 11
click at [225, 213] on div "Are there Interior Window Treatments? Yes No" at bounding box center [254, 215] width 478 height 18
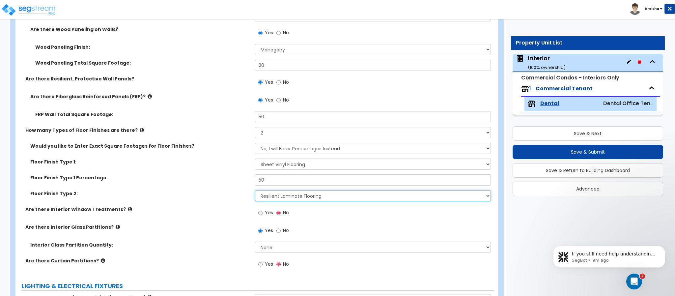
click at [262, 192] on select "None Tile Flooring Marble Flooring Hardwood Flooring Resilient Laminate Floorin…" at bounding box center [373, 195] width 236 height 11
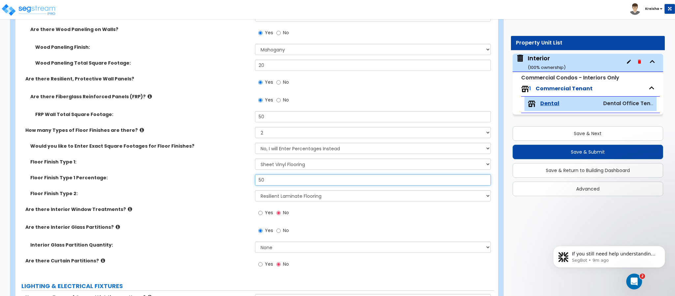
click at [271, 177] on input "50" at bounding box center [373, 179] width 236 height 11
type input "70"
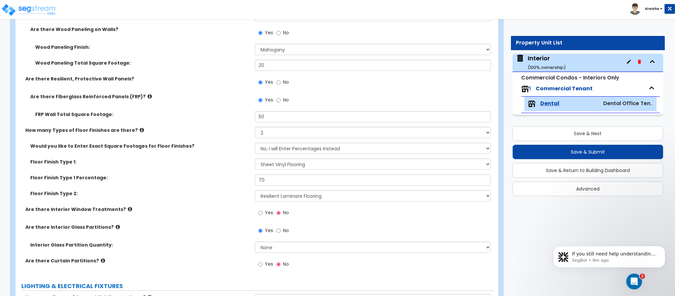
click at [267, 199] on div "Floor Finish Type 2: None Tile Flooring Marble Flooring Hardwood Flooring Resil…" at bounding box center [254, 198] width 478 height 16
click at [269, 192] on select "None Tile Flooring Marble Flooring Hardwood Flooring Resilient Laminate Floorin…" at bounding box center [373, 195] width 236 height 11
select select "5"
click at [255, 190] on select "None Tile Flooring Marble Flooring Hardwood Flooring Resilient Laminate Floorin…" at bounding box center [373, 195] width 236 height 11
click at [196, 179] on div "Floor Finish Type 1 Percentage: 70" at bounding box center [254, 182] width 478 height 16
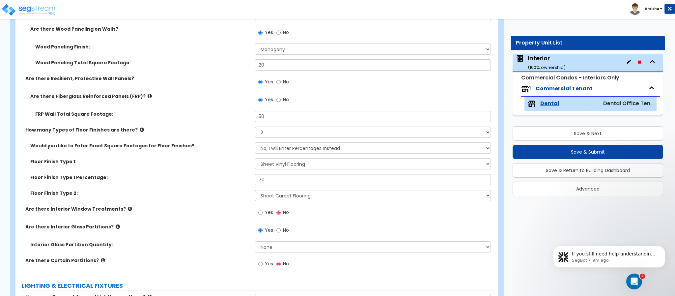
scroll to position [1448, 0]
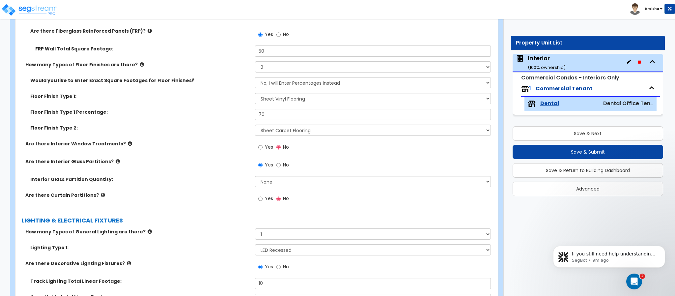
click at [263, 144] on label "Yes" at bounding box center [265, 147] width 15 height 11
click at [262, 144] on input "Yes" at bounding box center [260, 147] width 4 height 7
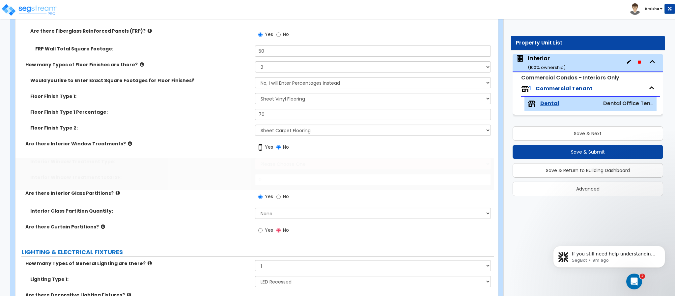
radio input "true"
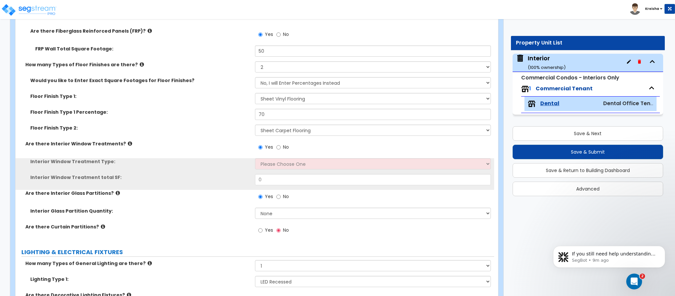
click at [263, 152] on div "Yes No" at bounding box center [374, 149] width 239 height 18
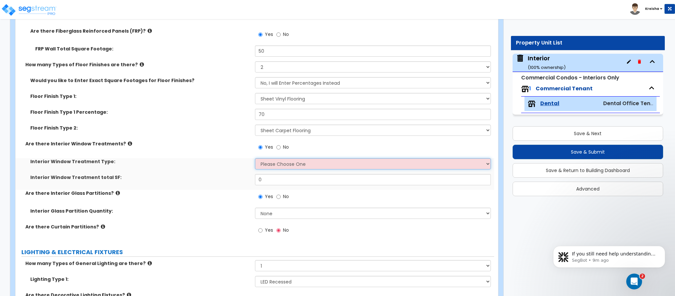
click at [260, 160] on select "Please Choose One Vertical Blinds Window Shades Venetian Blinds Wood Shutters" at bounding box center [373, 163] width 236 height 11
select select "2"
click at [255, 158] on select "Please Choose One Vertical Blinds Window Shades Venetian Blinds Wood Shutters" at bounding box center [373, 163] width 236 height 11
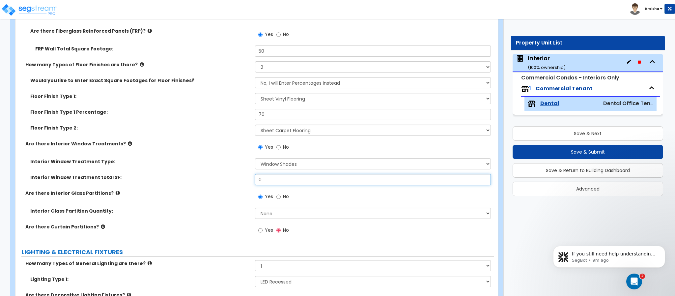
click at [279, 179] on input "0" at bounding box center [373, 179] width 236 height 11
type input "50"
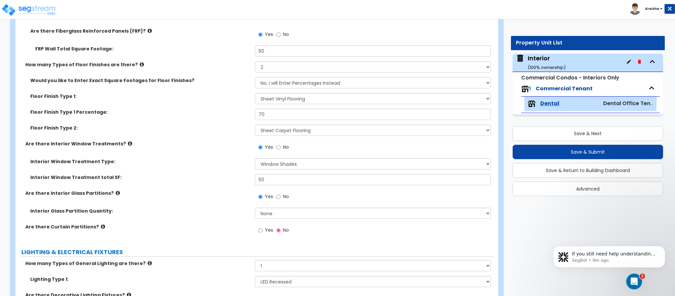
click at [216, 185] on div "Interior Window Treatment total SF: 50" at bounding box center [254, 182] width 478 height 16
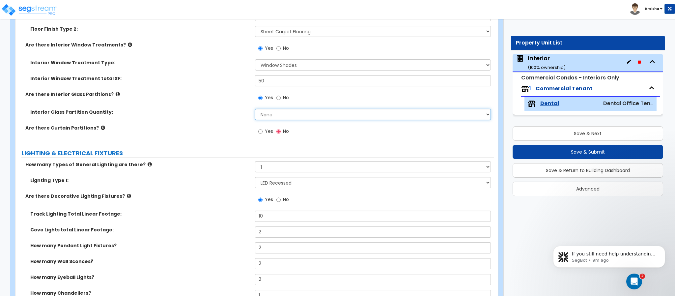
click at [279, 112] on select "None Some of the Walls are Glass Partitions Most of the Walls are Glass Partiti…" at bounding box center [373, 114] width 236 height 11
click at [212, 129] on div "Are there Curtain Partitions? Yes No" at bounding box center [254, 133] width 478 height 18
click at [267, 128] on span "Yes" at bounding box center [269, 131] width 8 height 7
click at [262, 128] on input "Yes" at bounding box center [260, 131] width 4 height 7
radio input "true"
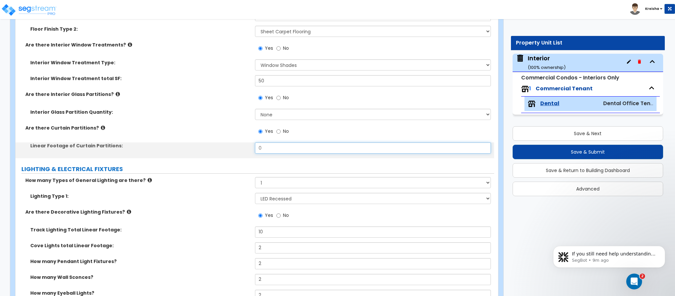
click at [264, 143] on input "0" at bounding box center [373, 147] width 236 height 11
type input "8"
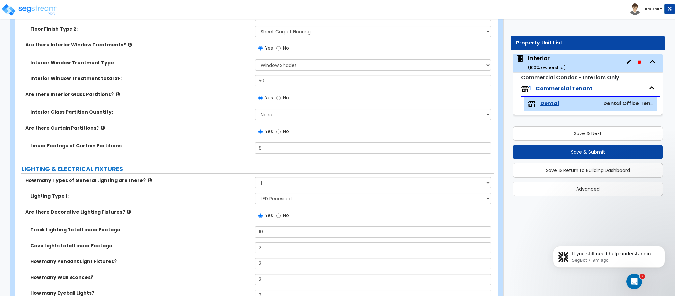
click at [214, 165] on label "LIGHTING & ELECTRICAL FIXTURES" at bounding box center [257, 169] width 472 height 9
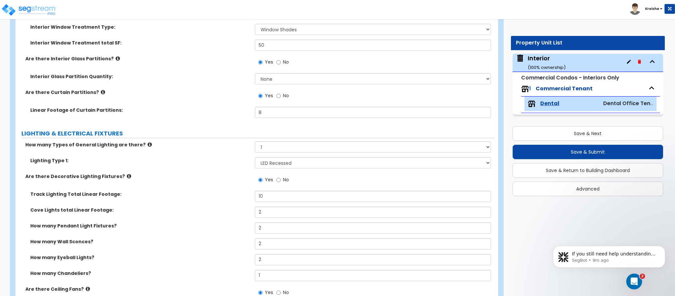
scroll to position [1646, 0]
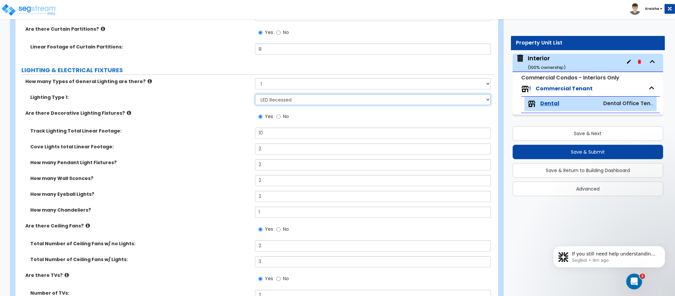
click at [268, 99] on select "Please Choose One LED Surface-Mounted LED Recessed Fluorescent Surface-Mounted …" at bounding box center [373, 99] width 236 height 11
click at [218, 146] on div "Cove Lights total Linear Footage: 2" at bounding box center [254, 151] width 478 height 16
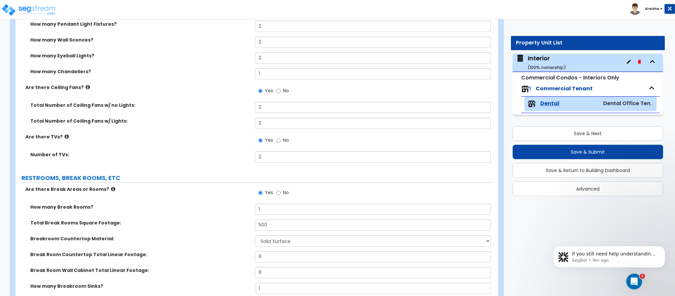
scroll to position [1811, 0]
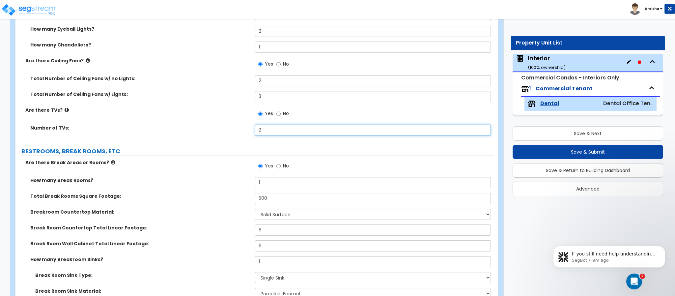
drag, startPoint x: 275, startPoint y: 125, endPoint x: 225, endPoint y: 131, distance: 50.1
click at [229, 131] on div "Number of TVs: 2" at bounding box center [254, 132] width 478 height 16
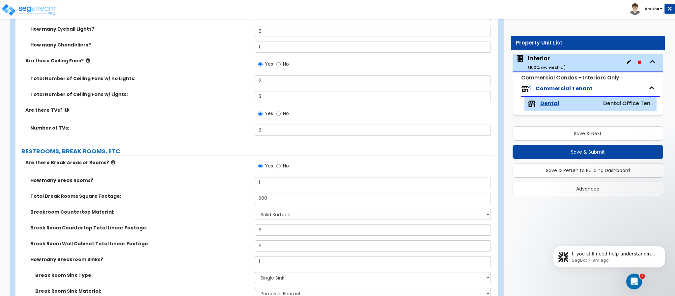
click at [223, 135] on div "Number of TVs: 2" at bounding box center [254, 132] width 478 height 16
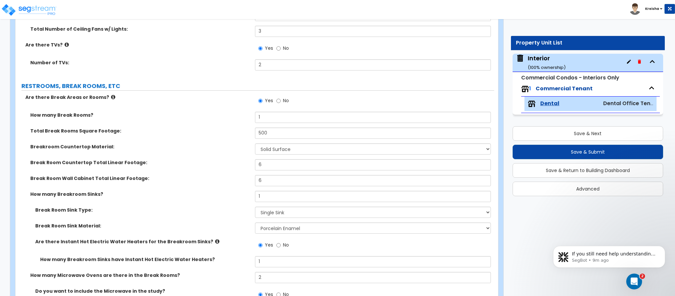
scroll to position [1877, 0]
click at [261, 127] on input "500" at bounding box center [373, 132] width 236 height 11
type input "80"
drag, startPoint x: 262, startPoint y: 141, endPoint x: 259, endPoint y: 142, distance: 3.3
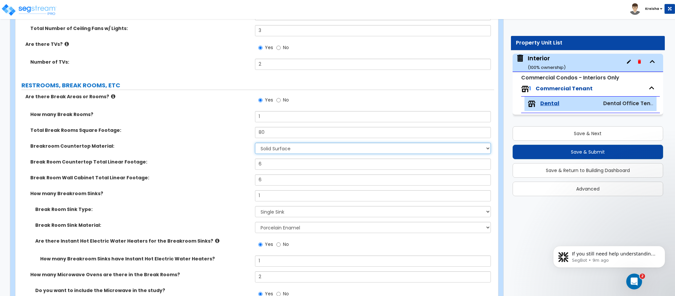
click at [262, 143] on select "None Plastic Laminate Solid Surface Stone Quartz Marble Tile Wood Stainless Ste…" at bounding box center [373, 148] width 236 height 11
select select "8"
click at [255, 143] on select "None Plastic Laminate Solid Surface Stone Quartz Marble Tile Wood Stainless Ste…" at bounding box center [373, 148] width 236 height 11
drag, startPoint x: 266, startPoint y: 162, endPoint x: 250, endPoint y: 163, distance: 15.8
click at [250, 163] on div "Break Room Countertop Total Linear Footage: 6" at bounding box center [254, 166] width 478 height 16
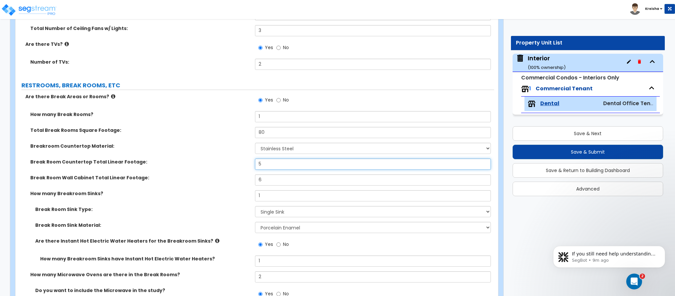
type input "5"
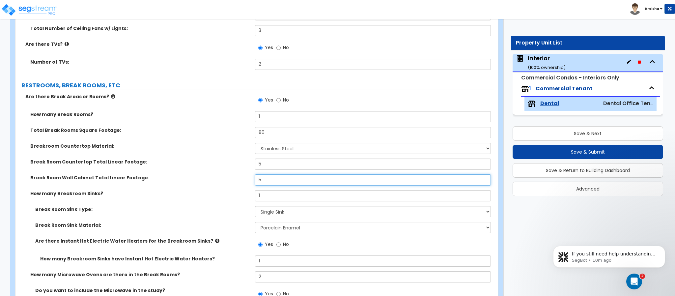
type input "5"
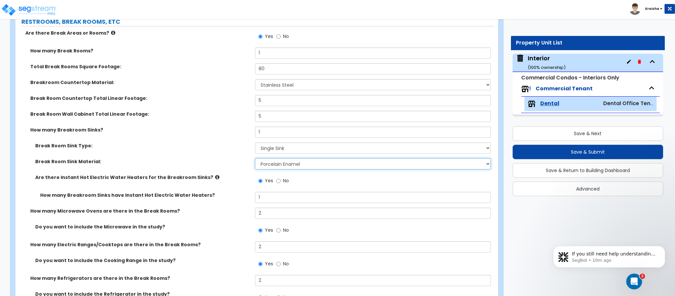
scroll to position [1942, 0]
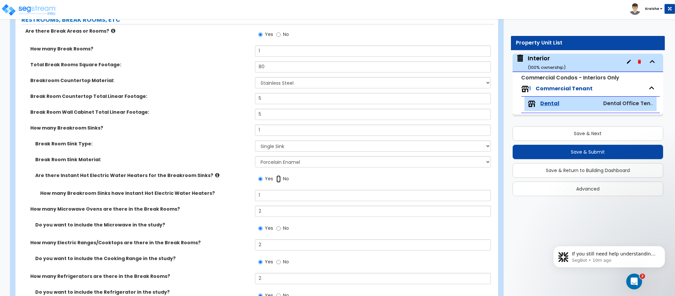
click at [276, 177] on input "No" at bounding box center [278, 178] width 4 height 7
radio input "false"
radio input "true"
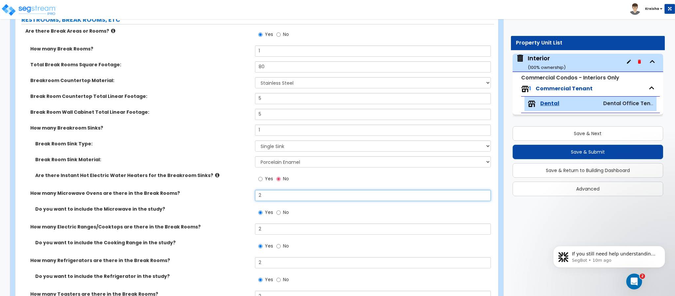
drag, startPoint x: 264, startPoint y: 190, endPoint x: 239, endPoint y: 191, distance: 24.7
click at [241, 191] on div "How many Microwave Ovens are there in the Break Rooms? 2" at bounding box center [254, 198] width 478 height 16
type input "1"
drag, startPoint x: 263, startPoint y: 218, endPoint x: 249, endPoint y: 218, distance: 13.5
click at [249, 218] on div "Do you want to include the Microwave in the study? Yes No" at bounding box center [254, 214] width 478 height 18
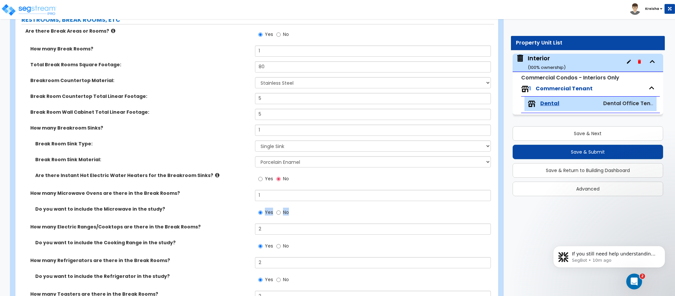
click at [258, 218] on div "Yes No" at bounding box center [374, 214] width 239 height 18
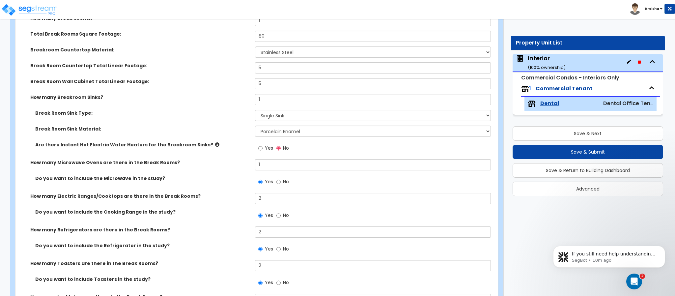
scroll to position [2009, 0]
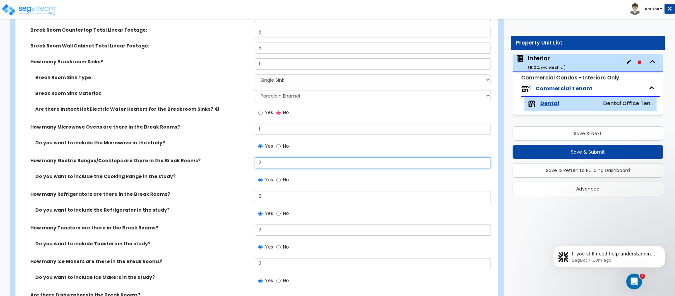
click at [264, 158] on input "2" at bounding box center [373, 162] width 236 height 11
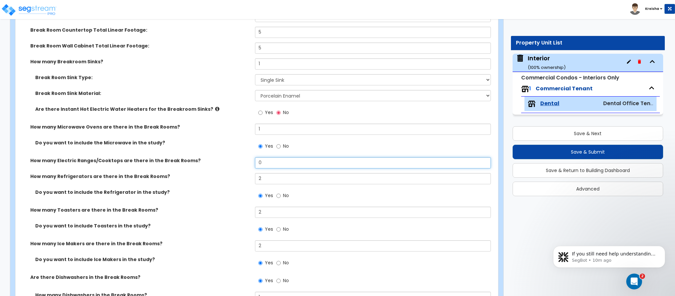
type input "0"
click at [263, 176] on input "2" at bounding box center [373, 178] width 236 height 11
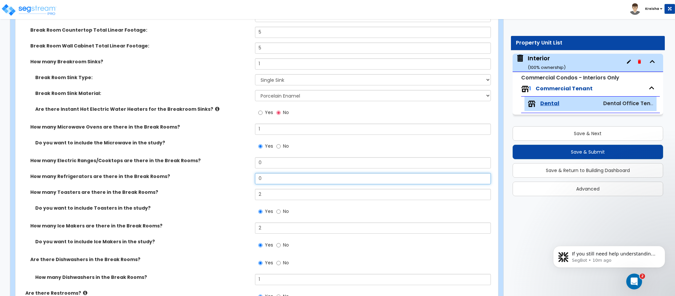
type input "0"
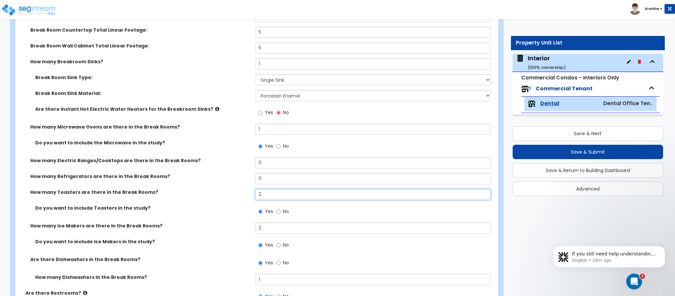
click at [263, 194] on input "2" at bounding box center [373, 194] width 236 height 11
click at [262, 194] on input "2" at bounding box center [373, 194] width 236 height 11
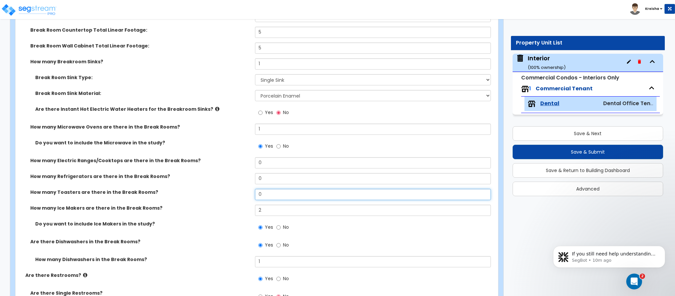
type input "0"
click at [264, 206] on input "2" at bounding box center [373, 209] width 236 height 11
click at [263, 206] on input "2" at bounding box center [373, 209] width 236 height 11
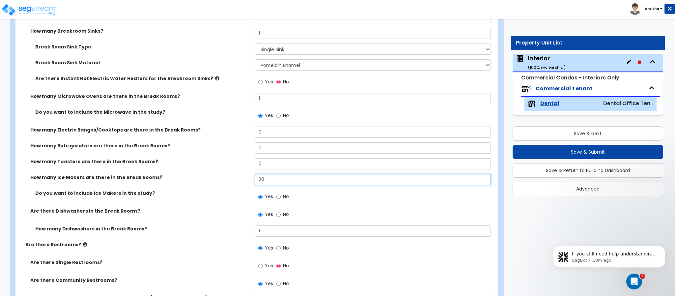
scroll to position [2074, 0]
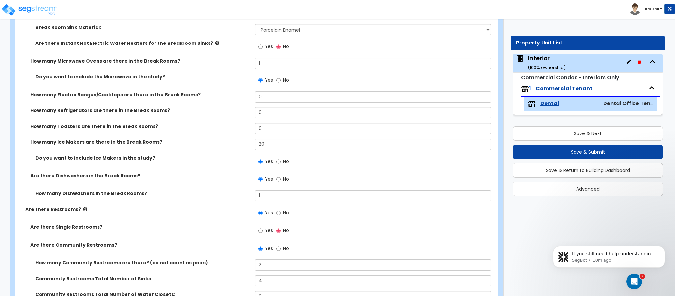
click at [270, 145] on div "How many Ice Makers are there in the Break Rooms? 20" at bounding box center [254, 147] width 478 height 16
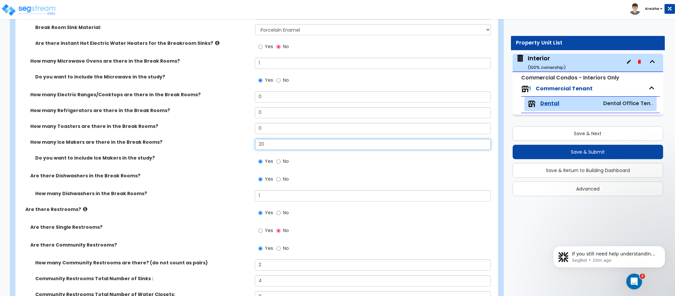
click at [270, 145] on input "20" at bounding box center [373, 144] width 236 height 11
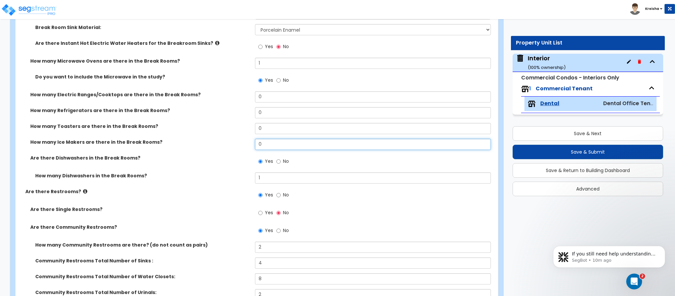
type input "0"
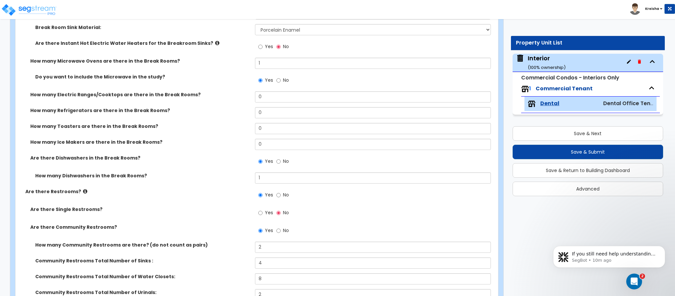
click at [279, 161] on label "No" at bounding box center [282, 161] width 13 height 11
click at [279, 161] on input "No" at bounding box center [278, 161] width 4 height 7
radio input "false"
radio input "true"
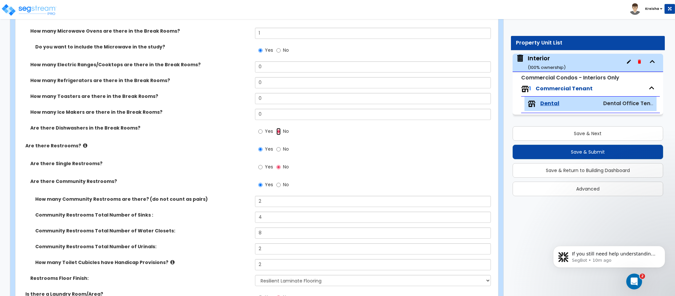
scroll to position [2140, 0]
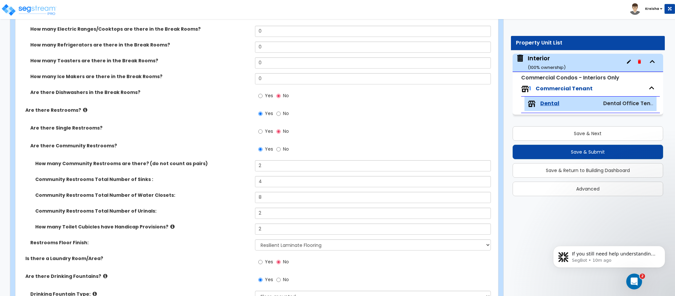
click at [266, 128] on span "Yes" at bounding box center [269, 131] width 8 height 7
click at [262, 128] on input "Yes" at bounding box center [260, 131] width 4 height 7
radio input "true"
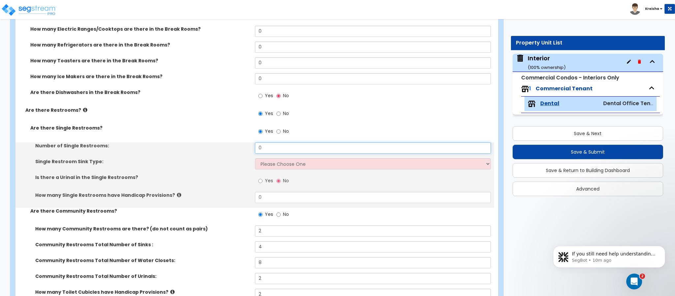
click at [267, 145] on input "0" at bounding box center [373, 147] width 236 height 11
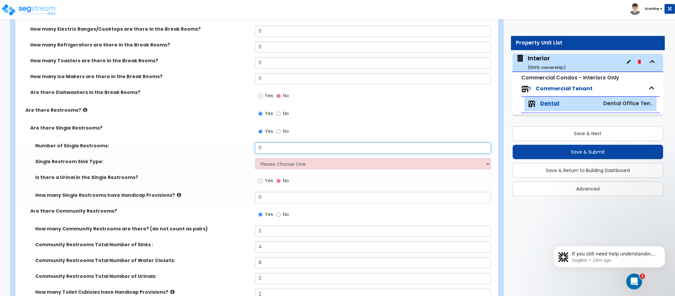
click at [267, 145] on input "0" at bounding box center [373, 147] width 236 height 11
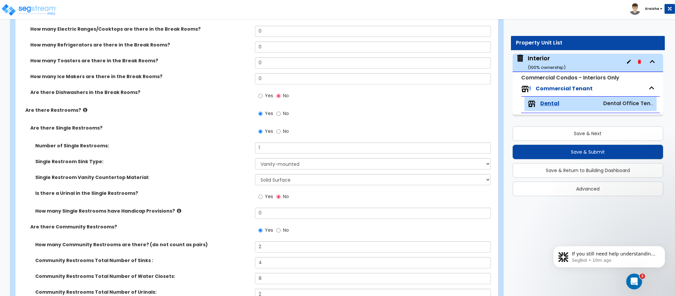
click at [258, 193] on input "Yes" at bounding box center [260, 196] width 4 height 7
click at [276, 227] on input "No" at bounding box center [278, 230] width 4 height 7
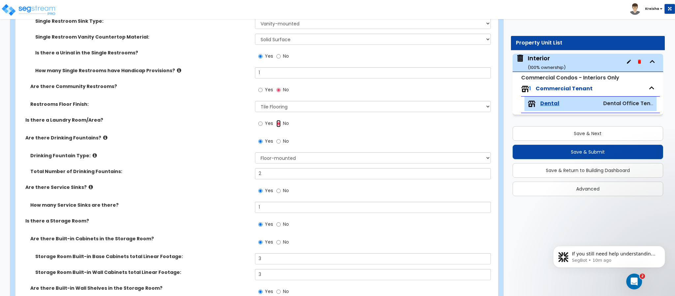
scroll to position [2305, 0]
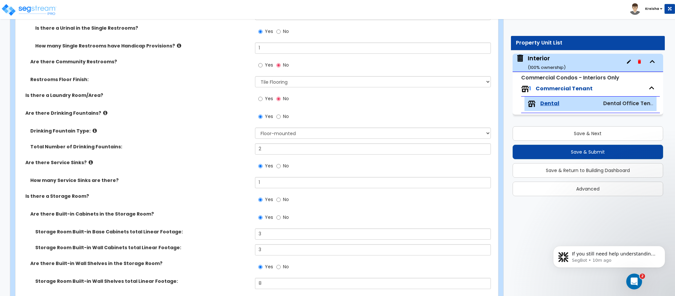
click at [267, 95] on span "Yes" at bounding box center [269, 98] width 8 height 7
click at [262, 95] on input "Yes" at bounding box center [260, 98] width 4 height 7
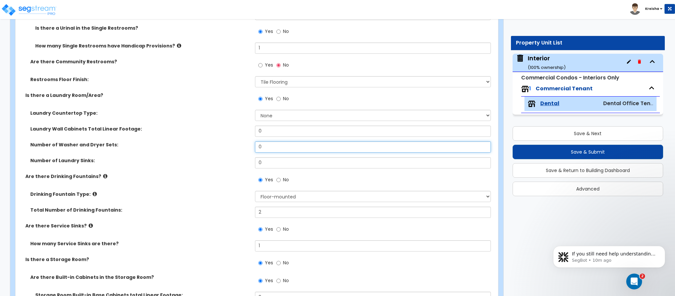
click at [269, 146] on input "0" at bounding box center [373, 146] width 236 height 11
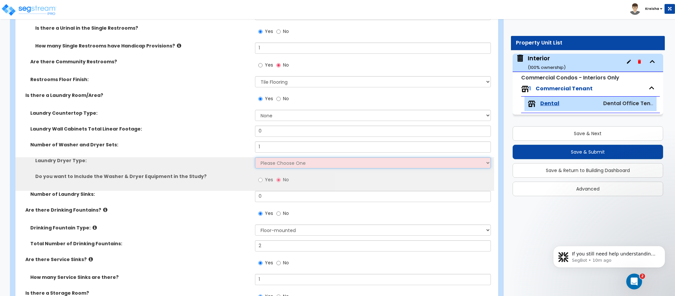
click at [269, 157] on select "Please Choose One Gas Electric" at bounding box center [373, 162] width 236 height 11
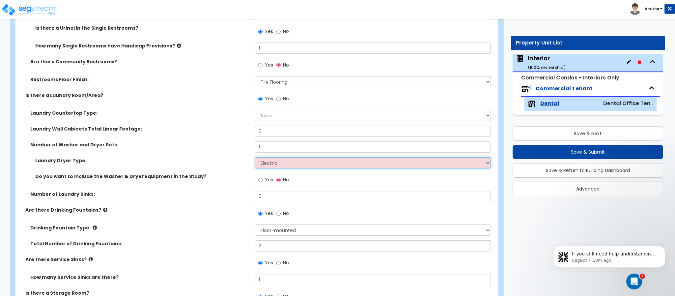
click at [255, 157] on select "Please Choose One Gas Electric" at bounding box center [373, 162] width 236 height 11
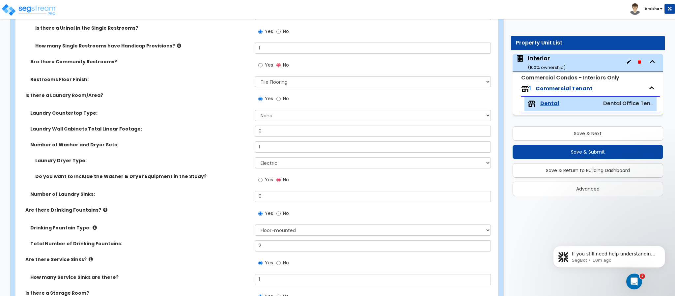
click at [266, 176] on span "Yes" at bounding box center [269, 179] width 8 height 7
click at [262, 176] on input "Yes" at bounding box center [260, 179] width 4 height 7
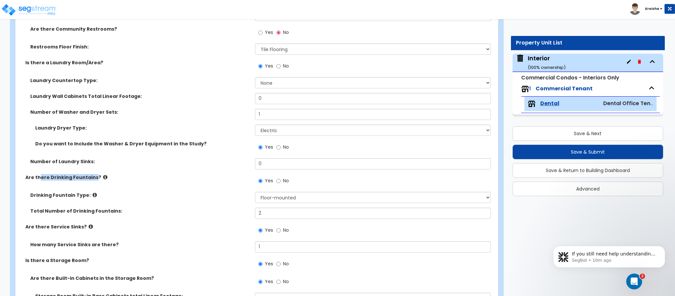
drag, startPoint x: 39, startPoint y: 171, endPoint x: 99, endPoint y: 171, distance: 60.6
click at [99, 174] on label "Are there Drinking Fountains?" at bounding box center [137, 177] width 225 height 7
drag, startPoint x: 42, startPoint y: 190, endPoint x: 80, endPoint y: 191, distance: 38.2
click at [80, 192] on label "Drinking Fountain Type:" at bounding box center [140, 195] width 220 height 7
click at [130, 194] on div "Drinking Fountain Type: Please Choose One Wall-mounted Floor-mounted" at bounding box center [254, 200] width 478 height 16
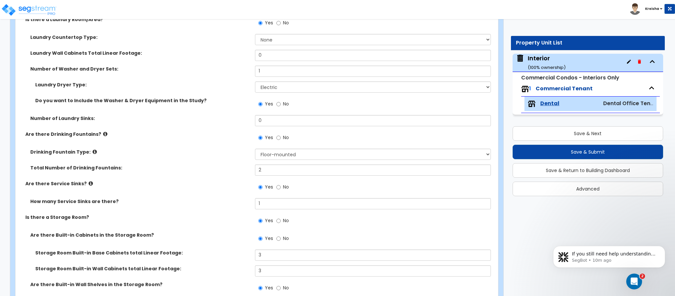
scroll to position [2436, 0]
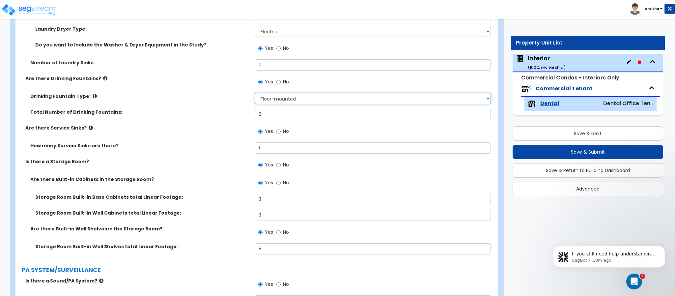
click at [274, 96] on select "Please Choose One Wall-mounted Floor-mounted" at bounding box center [373, 98] width 236 height 11
click at [180, 124] on label "Are there Service Sinks?" at bounding box center [137, 127] width 225 height 7
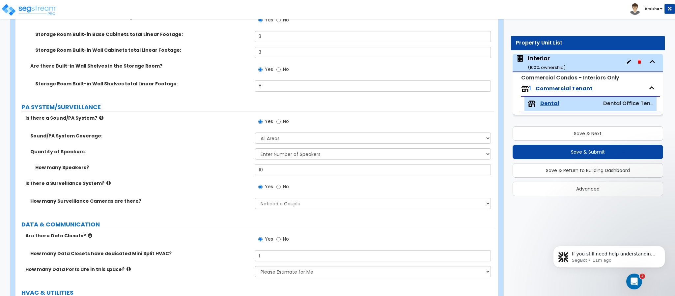
scroll to position [2601, 0]
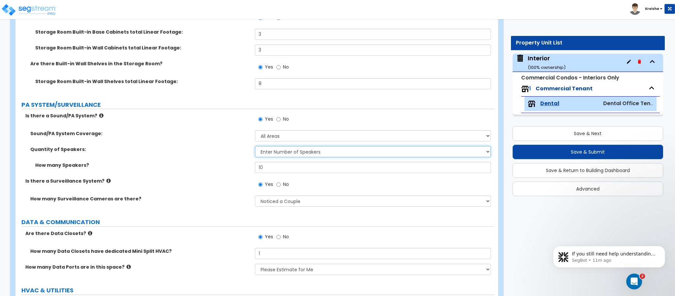
click at [284, 149] on select "Please Choose One Enter Number of Speakers Please Estimate for me" at bounding box center [373, 151] width 236 height 11
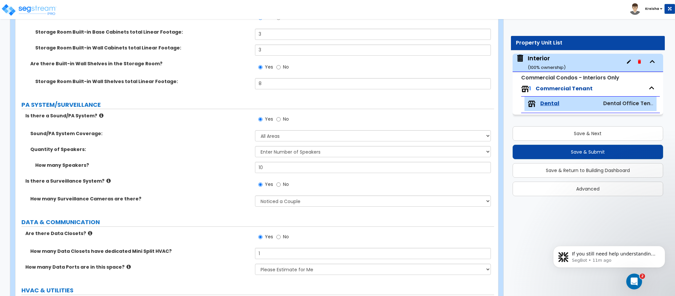
click at [285, 117] on span "No" at bounding box center [286, 119] width 6 height 7
click at [281, 117] on input "No" at bounding box center [278, 119] width 4 height 7
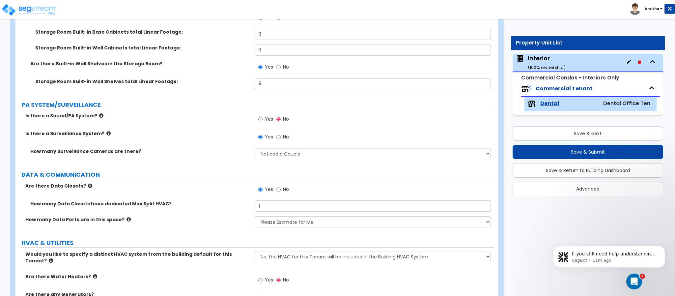
click at [284, 182] on div "Yes No" at bounding box center [273, 189] width 37 height 15
click at [283, 186] on span "No" at bounding box center [286, 189] width 6 height 7
click at [281, 186] on input "No" at bounding box center [278, 189] width 4 height 7
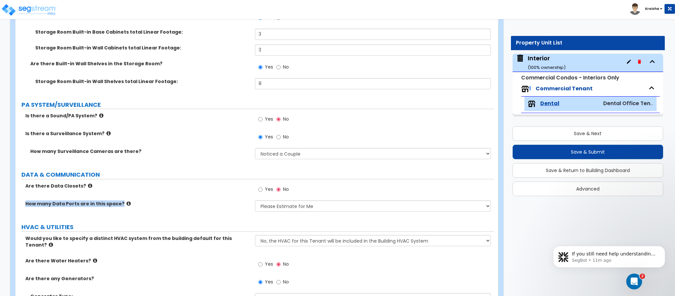
click at [279, 196] on div "Are there Data Closets? Yes No How many Data Ports are in this space? None Plea…" at bounding box center [254, 199] width 469 height 34
click at [209, 202] on div "How many Data Ports are in this space? None Please Estimate for Me I will speci…" at bounding box center [254, 208] width 478 height 16
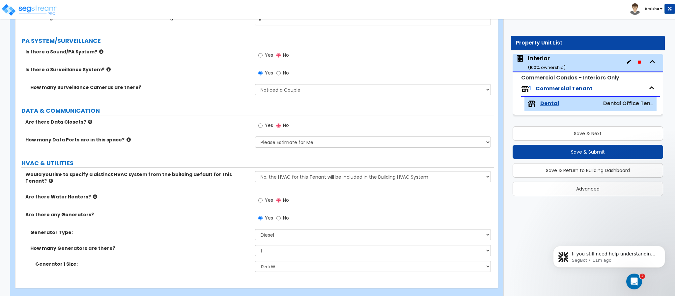
scroll to position [2665, 0]
click at [271, 171] on select "No, the HVAC for this Tenant will be included in the Building HVAC System Yes, …" at bounding box center [373, 176] width 236 height 11
click at [255, 171] on select "No, the HVAC for this Tenant will be included in the Building HVAC System Yes, …" at bounding box center [373, 176] width 236 height 11
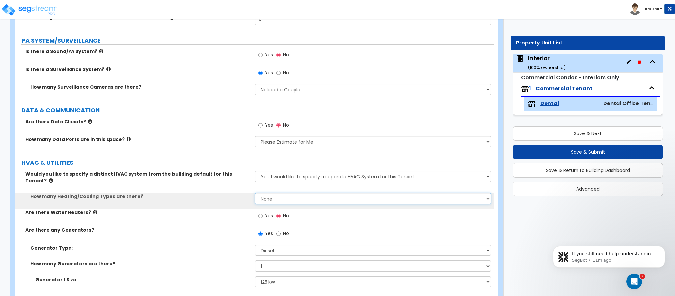
click at [283, 193] on select "None 1 2 3" at bounding box center [373, 198] width 236 height 11
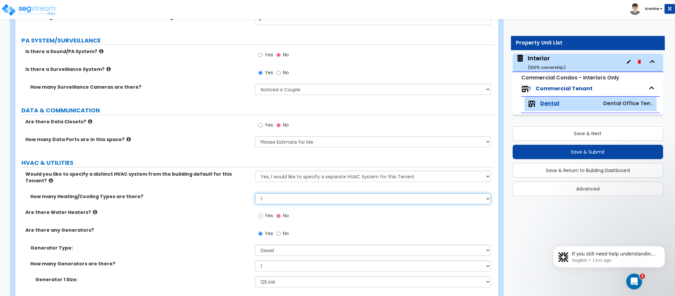
click at [255, 193] on select "None 1 2 3" at bounding box center [373, 198] width 236 height 11
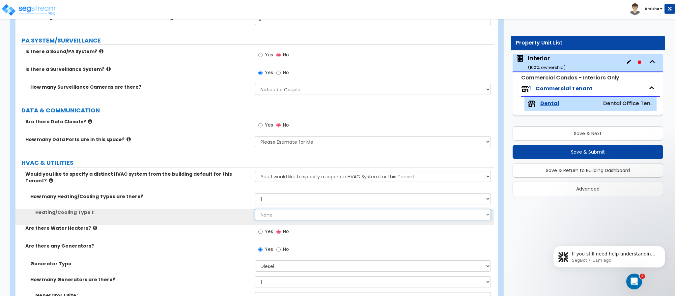
click at [264, 209] on select "None Heat Only Centralized Heating & Cooling Thru Wall Air Conditioners Mini Sp…" at bounding box center [373, 214] width 236 height 11
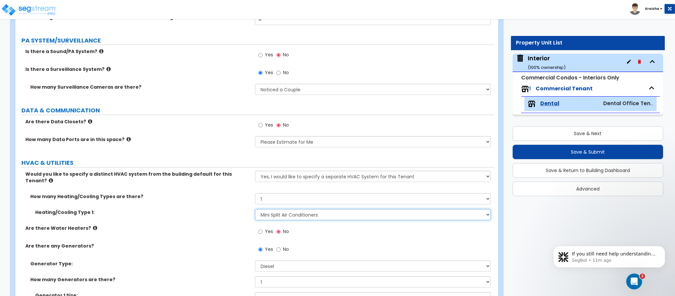
click at [255, 209] on select "None Heat Only Centralized Heating & Cooling Thru Wall Air Conditioners Mini Sp…" at bounding box center [373, 214] width 236 height 11
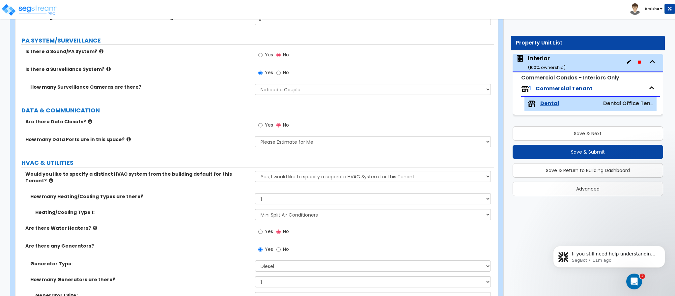
click at [233, 225] on div "Are there Water Heaters? Yes No" at bounding box center [254, 234] width 478 height 18
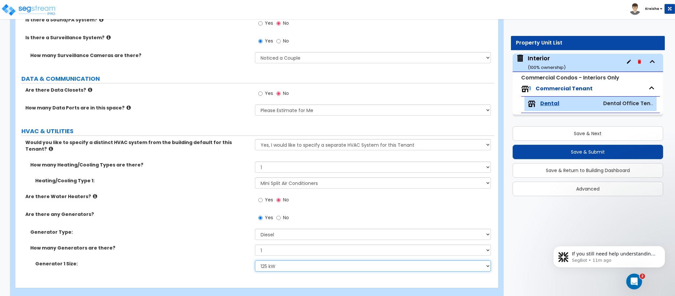
click at [278, 260] on select "Please Choose One 30kW 50kW 75kW 100kW 125 kW 150 kW 175 kW 200 kW 250 kW 300 k…" at bounding box center [373, 265] width 236 height 11
click at [255, 260] on select "Please Choose One 30kW 50kW 75kW 100kW 125 kW 150 kW 175 kW 200 kW 250 kW 300 k…" at bounding box center [373, 265] width 236 height 11
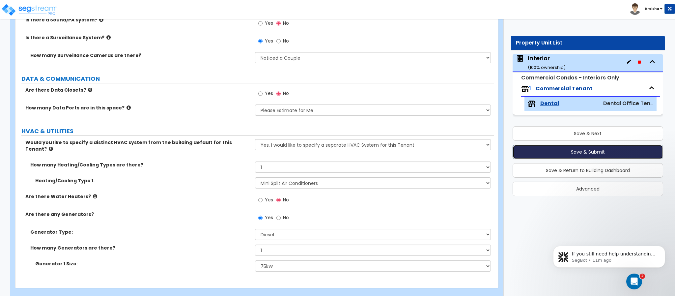
click at [534, 150] on button "Save & Submit" at bounding box center [587, 152] width 150 height 14
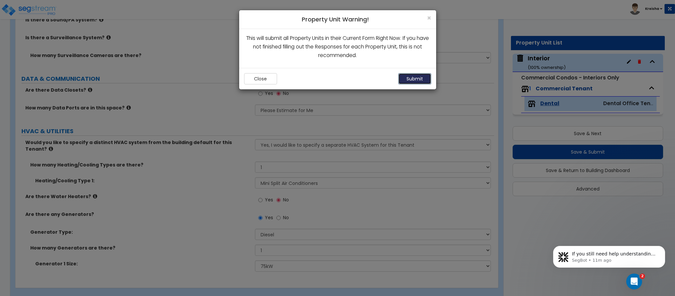
click at [414, 83] on button "Submit" at bounding box center [414, 78] width 33 height 11
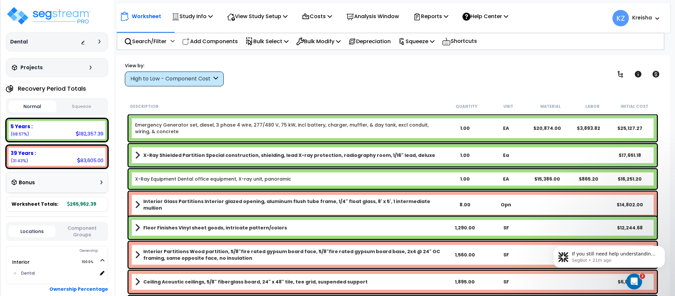
click at [466, 4] on div "Worksheet Study Info Study Setup Add Property Unit Template study Clone study KZ" at bounding box center [393, 14] width 553 height 23
click at [306, 86] on div "View by: High to Low - Component Cost High to Low - Component Cost" at bounding box center [392, 74] width 540 height 24
click at [271, 16] on p "View Study Setup" at bounding box center [257, 16] width 61 height 9
click at [297, 82] on div "View by: High to Low - Component Cost High to Low - Component Cost" at bounding box center [392, 74] width 540 height 24
click at [252, 24] on div "View Study Setup" at bounding box center [257, 16] width 61 height 15
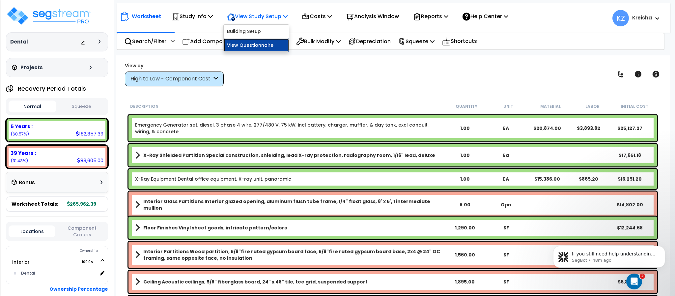
click at [261, 47] on link "View Questionnaire" at bounding box center [256, 45] width 65 height 13
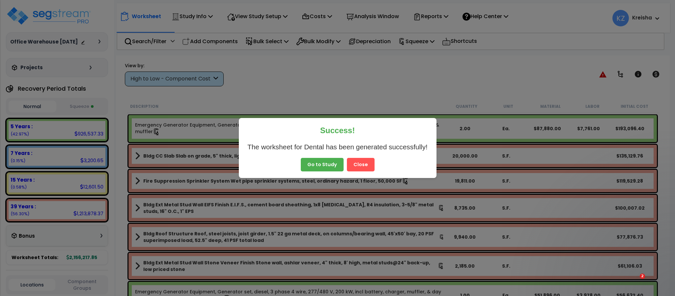
drag, startPoint x: 0, startPoint y: 0, endPoint x: 365, endPoint y: 167, distance: 401.9
click at [365, 167] on button "Close" at bounding box center [361, 165] width 28 height 14
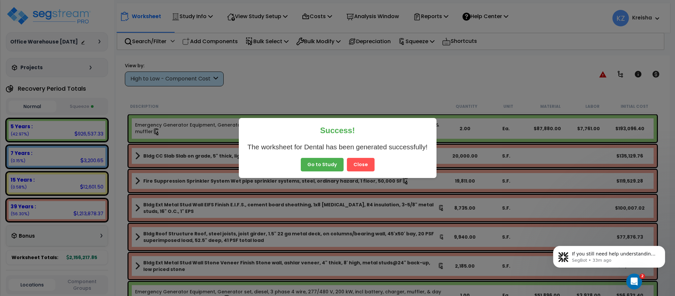
select select "2019"
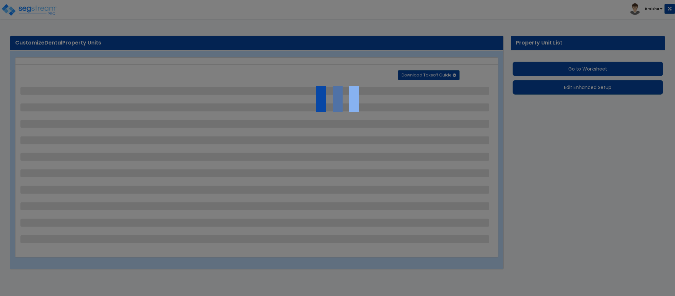
select select "7"
select select "8"
select select "1"
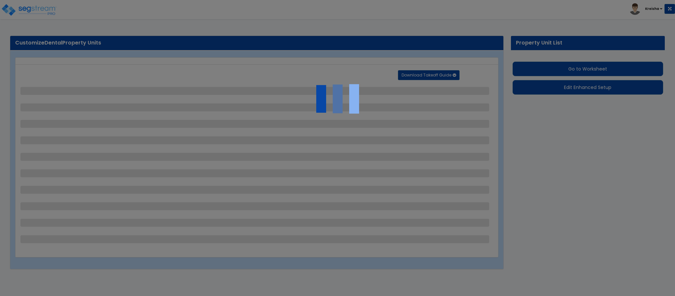
select select "2"
select select "1"
select select "5"
select select "1"
select select "2"
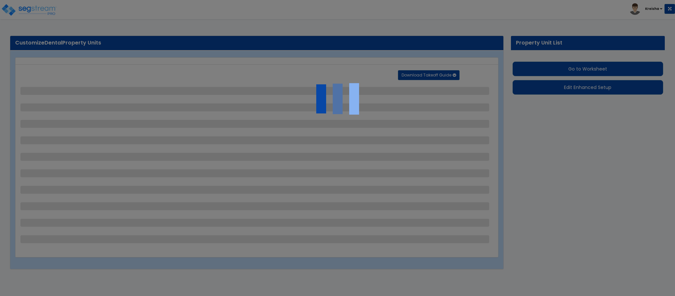
select select "2"
select select "6"
select select "5"
select select "2"
select select "1"
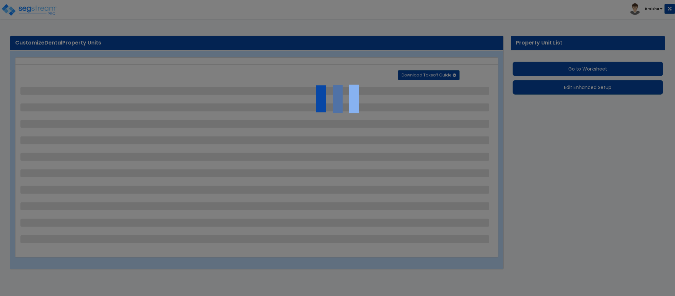
select select "2"
select select "8"
select select "1"
select select "2"
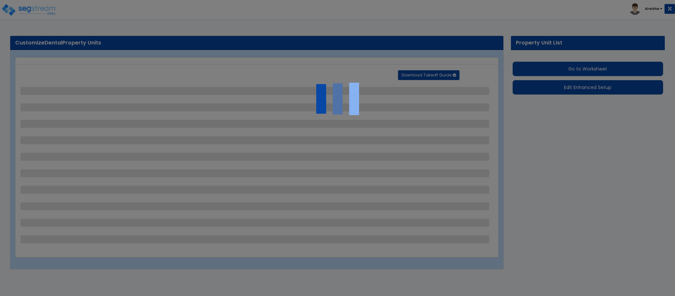
select select "2"
select select "1"
select select "2"
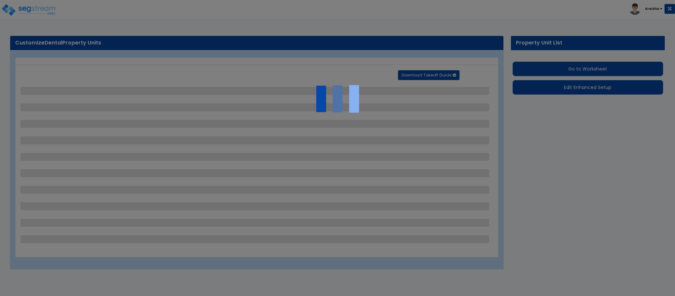
select select "1"
select select "4"
select select "2"
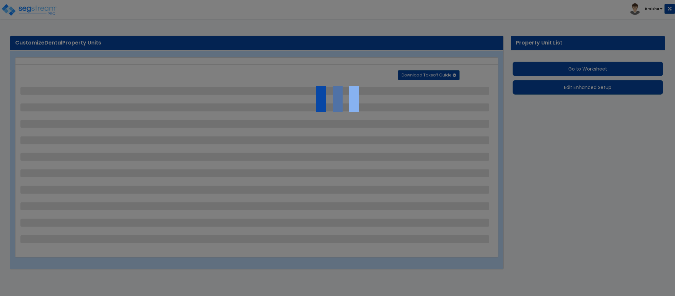
select select "1"
select select "3"
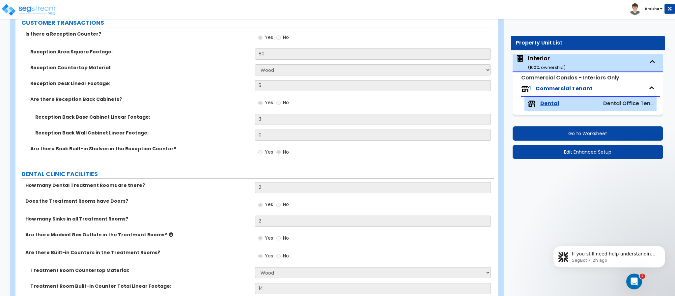
scroll to position [230, 0]
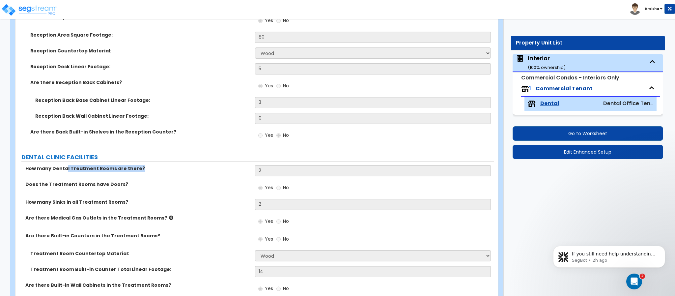
drag, startPoint x: 65, startPoint y: 172, endPoint x: 139, endPoint y: 173, distance: 74.1
click at [139, 173] on div "How many Dental Treatment Rooms are there? 2" at bounding box center [254, 173] width 478 height 16
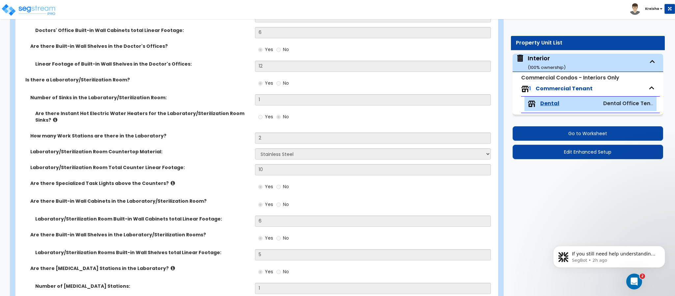
scroll to position [724, 0]
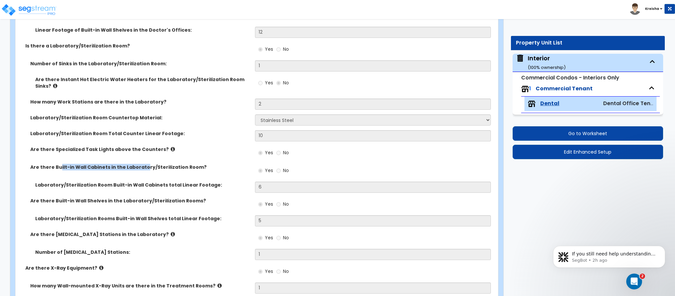
drag, startPoint x: 59, startPoint y: 167, endPoint x: 142, endPoint y: 176, distance: 82.8
click at [142, 174] on div "Are there Built-in Wall Cabinets in the Laboratory/Sterilization Room? Yes No" at bounding box center [254, 173] width 478 height 18
drag, startPoint x: 90, startPoint y: 182, endPoint x: 168, endPoint y: 181, distance: 78.0
click at [168, 181] on label "Laboratory/Sterilization Room Built-in Wall Cabinets total Linear Footage:" at bounding box center [142, 184] width 215 height 7
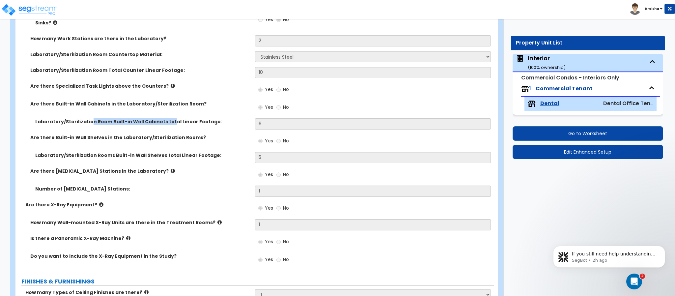
scroll to position [790, 0]
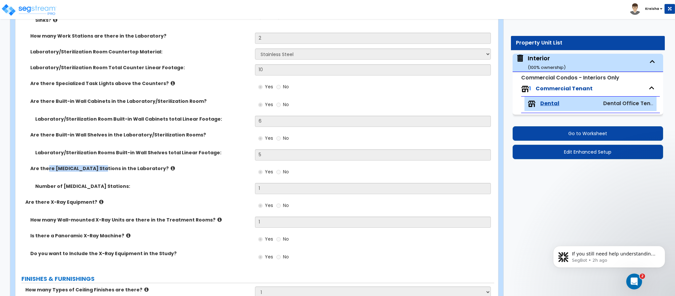
drag, startPoint x: 46, startPoint y: 167, endPoint x: 99, endPoint y: 168, distance: 52.4
click at [99, 168] on div "Are there [MEDICAL_DATA] Stations in the Laboratory? Yes No" at bounding box center [254, 174] width 478 height 18
drag, startPoint x: 75, startPoint y: 200, endPoint x: 89, endPoint y: 200, distance: 14.2
click at [89, 200] on label "Are there X-Ray Equipment?" at bounding box center [137, 202] width 225 height 7
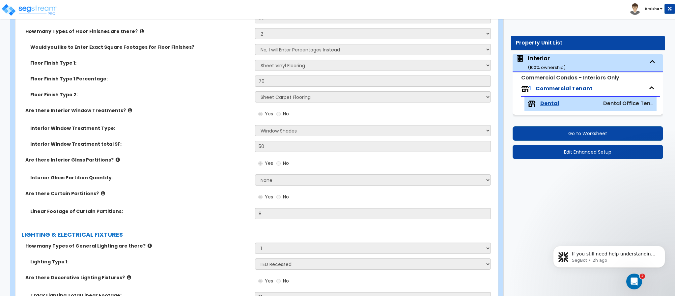
scroll to position [1482, 0]
click at [110, 174] on label "Interior Glass Partition Quantity:" at bounding box center [140, 177] width 220 height 7
click at [216, 174] on label "Interior Glass Partition Quantity:" at bounding box center [140, 177] width 220 height 7
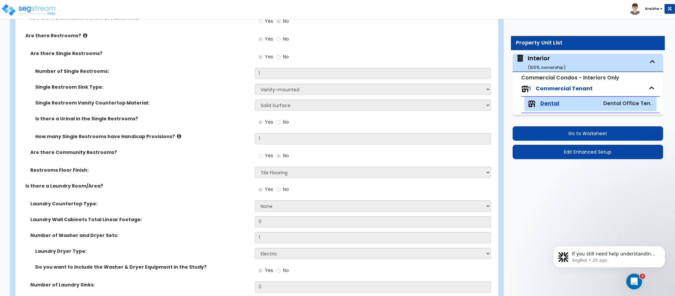
scroll to position [2206, 0]
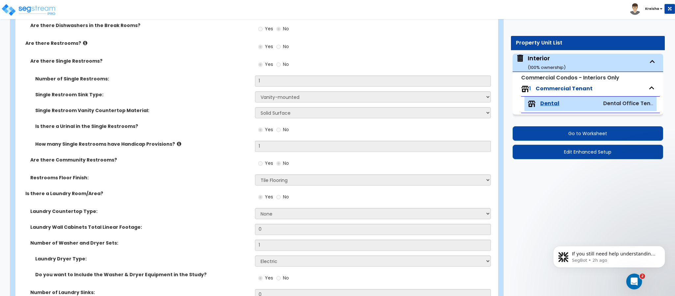
click at [158, 174] on label "Restrooms Floor Finish:" at bounding box center [140, 177] width 220 height 7
drag, startPoint x: 62, startPoint y: 103, endPoint x: 135, endPoint y: 107, distance: 72.5
click at [135, 107] on label "Single Restroom Vanity Countertop Material:" at bounding box center [142, 110] width 215 height 7
click at [132, 114] on div "Single Restroom Vanity Countertop Material: None Plastic Laminate Solid Surface…" at bounding box center [254, 115] width 478 height 16
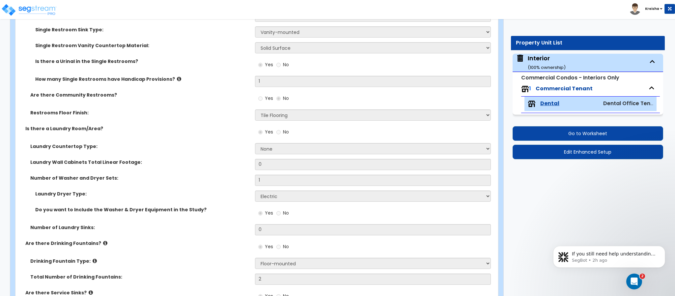
scroll to position [2272, 0]
drag, startPoint x: 42, startPoint y: 121, endPoint x: 85, endPoint y: 122, distance: 42.8
click at [85, 124] on label "Is there a Laundry Room/Area?" at bounding box center [137, 127] width 225 height 7
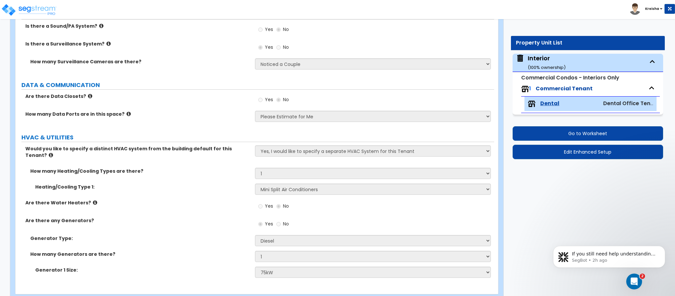
scroll to position [2696, 0]
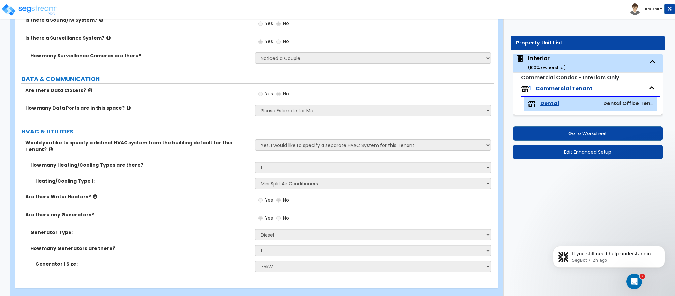
click at [189, 162] on label "How many Heating/Cooling Types are there?" at bounding box center [140, 165] width 220 height 7
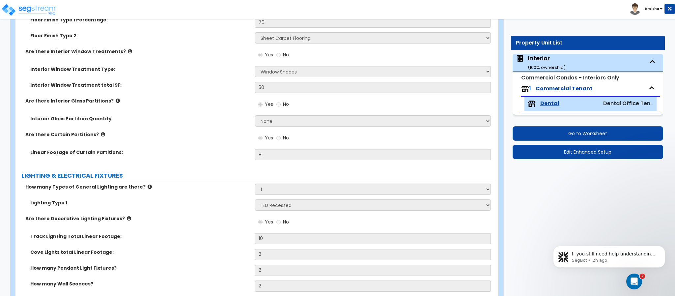
scroll to position [1548, 0]
